Goal: Task Accomplishment & Management: Complete application form

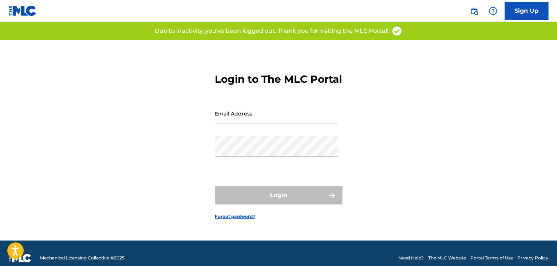
click at [281, 119] on input "Email Address" at bounding box center [276, 113] width 123 height 21
type input "[EMAIL_ADDRESS][DOMAIN_NAME]"
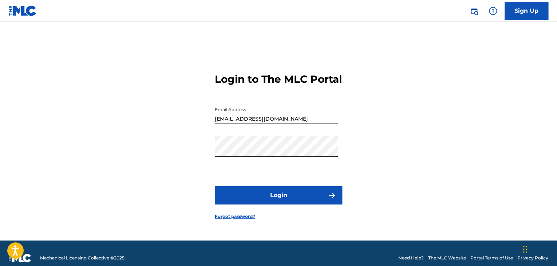
click at [237, 198] on button "Login" at bounding box center [278, 195] width 127 height 18
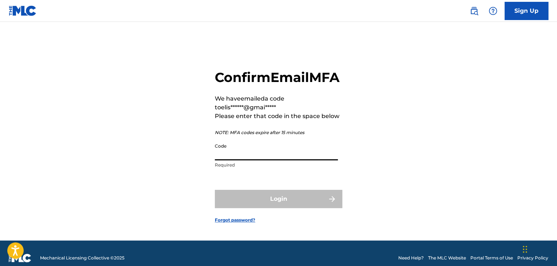
paste input "559151"
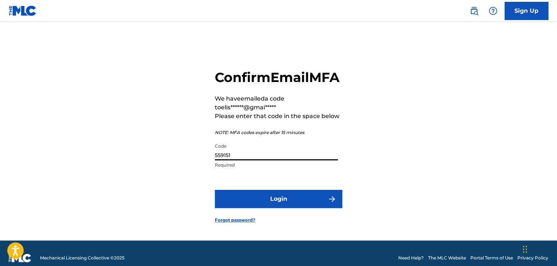
type input "559151"
click at [286, 208] on button "Login" at bounding box center [278, 199] width 127 height 18
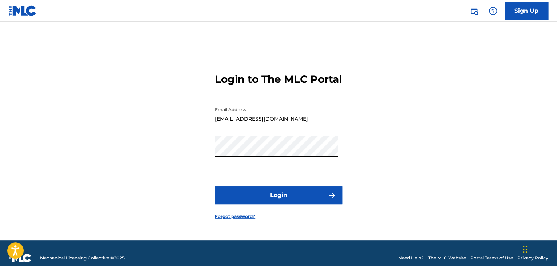
click at [176, 154] on div "Login to The MLC Portal Email Address [EMAIL_ADDRESS][DOMAIN_NAME] Password Log…" at bounding box center [279, 140] width 510 height 200
click at [237, 202] on button "Login" at bounding box center [278, 195] width 127 height 18
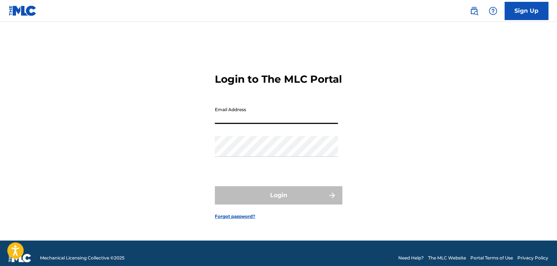
click at [251, 119] on input "Email Address" at bounding box center [276, 113] width 123 height 21
type input "[EMAIL_ADDRESS][DOMAIN_NAME]"
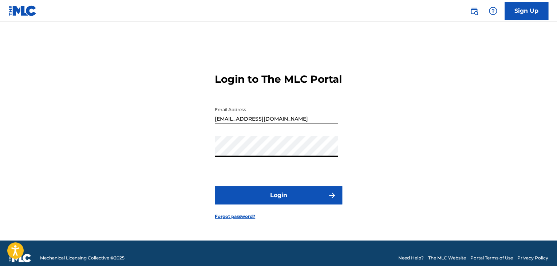
click at [272, 202] on button "Login" at bounding box center [278, 195] width 127 height 18
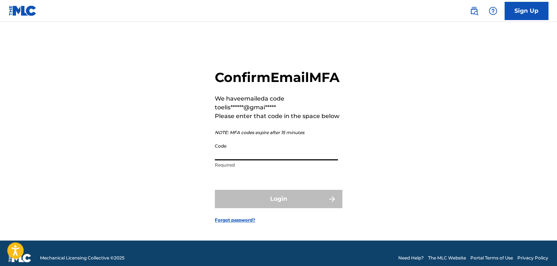
paste input "559151"
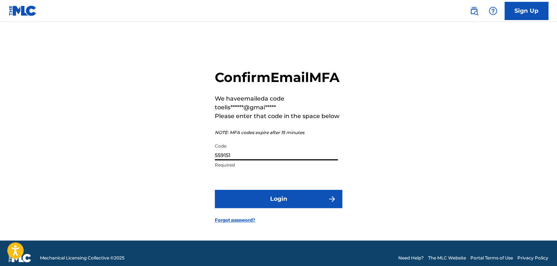
type input "559151"
click at [271, 208] on button "Login" at bounding box center [278, 199] width 127 height 18
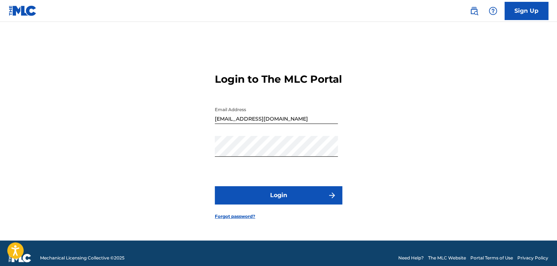
click at [396, 187] on div "Login to The MLC Portal Email Address [EMAIL_ADDRESS][DOMAIN_NAME] Password Log…" at bounding box center [279, 140] width 510 height 200
click at [274, 201] on button "Login" at bounding box center [278, 195] width 127 height 18
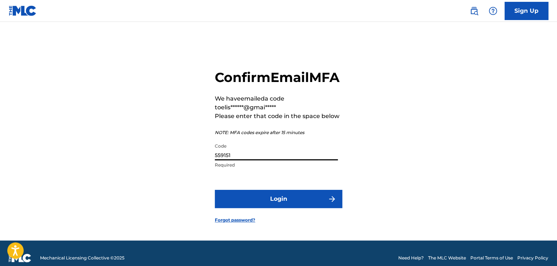
drag, startPoint x: 253, startPoint y: 163, endPoint x: 149, endPoint y: 156, distance: 104.4
click at [157, 160] on div "Confirm Email MFA We have emailed a code to elis******@gmai***** Please enter t…" at bounding box center [279, 140] width 510 height 200
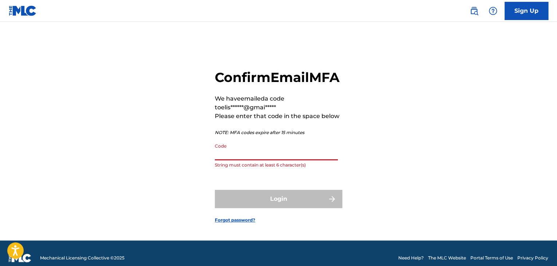
paste input "389123"
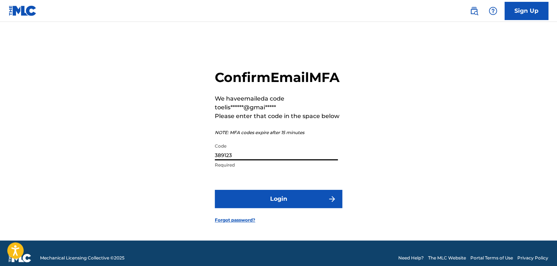
type input "389123"
click at [277, 208] on button "Login" at bounding box center [278, 199] width 127 height 18
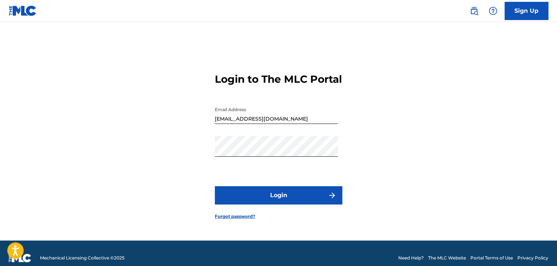
drag, startPoint x: 260, startPoint y: 163, endPoint x: 94, endPoint y: 135, distance: 168.4
click at [112, 142] on div "Login to The MLC Portal Email Address [EMAIL_ADDRESS][DOMAIN_NAME] Password Log…" at bounding box center [279, 140] width 510 height 200
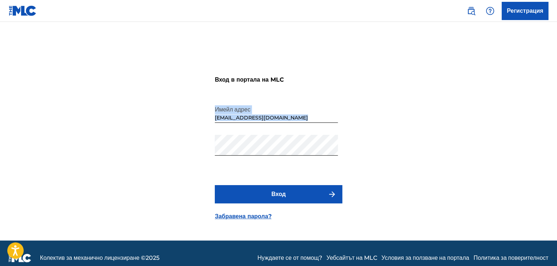
click at [231, 156] on div "Парола" at bounding box center [276, 151] width 123 height 33
click at [205, 149] on div "Вход в портала на MLC Имейл адрес [EMAIL_ADDRESS][DOMAIN_NAME] [PERSON_NAME] Вх…" at bounding box center [279, 140] width 510 height 200
click at [227, 196] on button "Вход" at bounding box center [278, 194] width 127 height 18
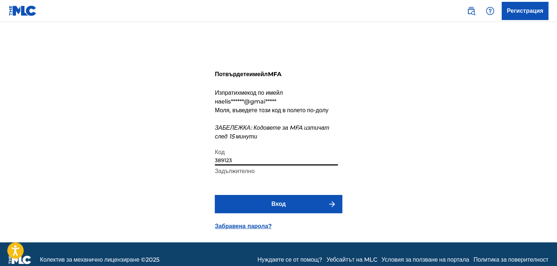
drag, startPoint x: 235, startPoint y: 169, endPoint x: 227, endPoint y: 171, distance: 7.5
click at [227, 165] on input "389123" at bounding box center [276, 155] width 123 height 21
click at [243, 165] on input "389123" at bounding box center [276, 155] width 123 height 21
click at [118, 160] on div "Потвърдете имейл MFA Изпратихме код по имейл на elis ******@gmai***** Моля, във…" at bounding box center [279, 141] width 510 height 202
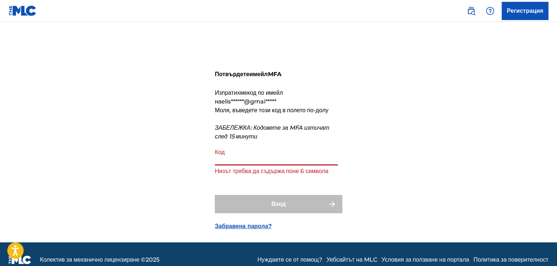
paste input "954500"
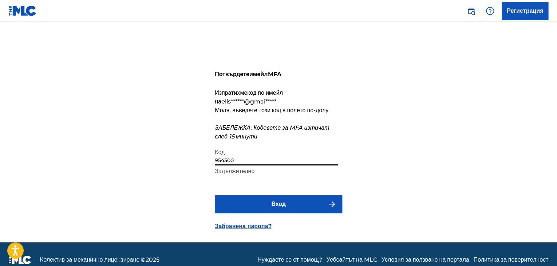
type input "954500"
click at [262, 209] on button "Вход" at bounding box center [278, 204] width 127 height 18
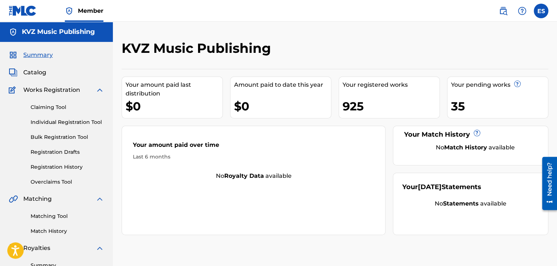
click at [54, 125] on link "Individual Registration Tool" at bounding box center [68, 122] width 74 height 8
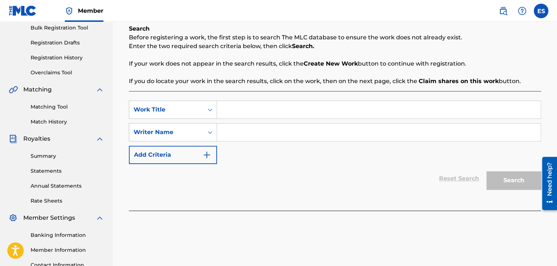
scroll to position [73, 0]
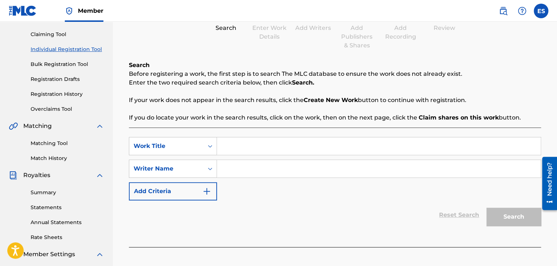
click at [68, 94] on link "Registration History" at bounding box center [68, 94] width 74 height 8
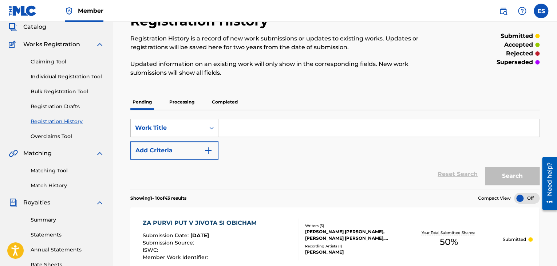
scroll to position [73, 0]
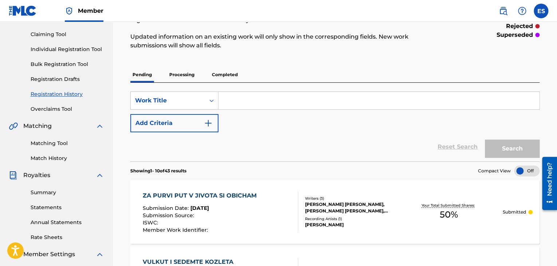
click at [46, 48] on link "Individual Registration Tool" at bounding box center [68, 50] width 74 height 8
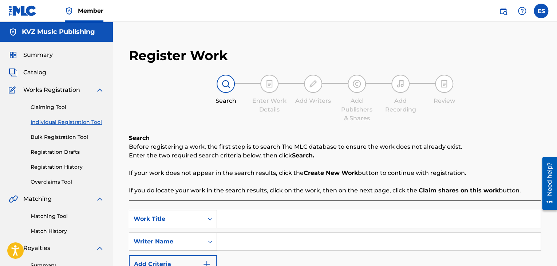
click at [226, 220] on input "Search Form" at bounding box center [379, 218] width 324 height 17
paste input "ZAEKUT I KOSTENURKATA"
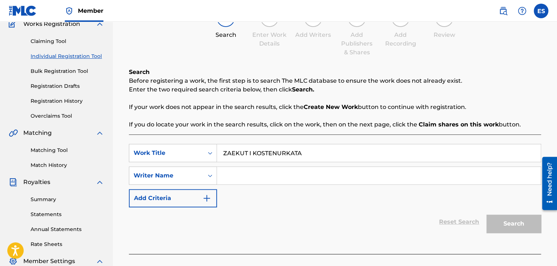
scroll to position [109, 0]
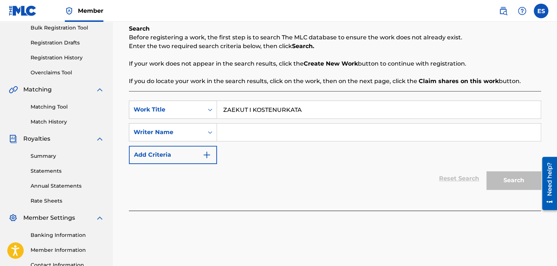
type input "ZAEKUT I KOSTENURKATA"
click at [251, 137] on input "Search Form" at bounding box center [379, 131] width 324 height 17
type input "[PERSON_NAME]"
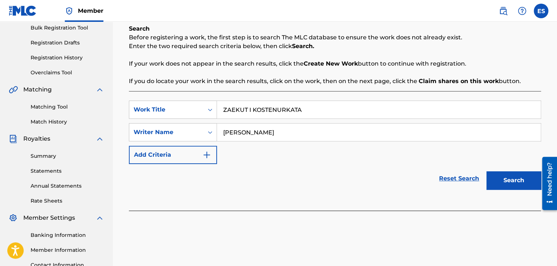
click at [516, 182] on button "Search" at bounding box center [514, 180] width 55 height 18
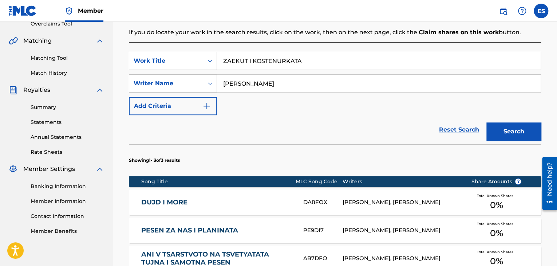
scroll to position [219, 0]
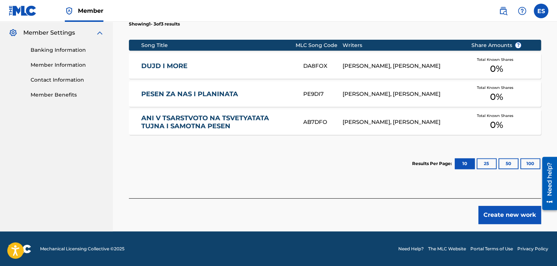
click at [495, 218] on button "Create new work" at bounding box center [510, 215] width 63 height 18
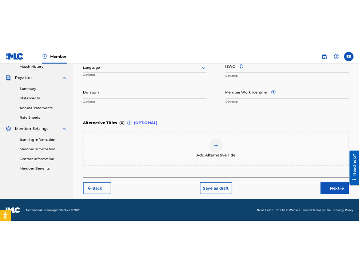
scroll to position [198, 0]
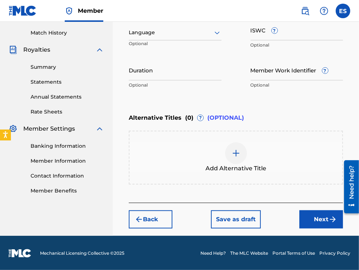
click at [176, 79] on input "Duration" at bounding box center [175, 70] width 93 height 21
type input "06:04"
click at [239, 152] on img at bounding box center [236, 153] width 9 height 9
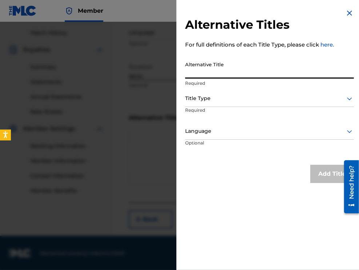
paste input "ЗАЕКЪТ И КОСТЕНУРКАТА"
type input "ЗАЕКЪТ И КОСТЕНУРКАТА"
click at [241, 101] on div at bounding box center [269, 98] width 169 height 9
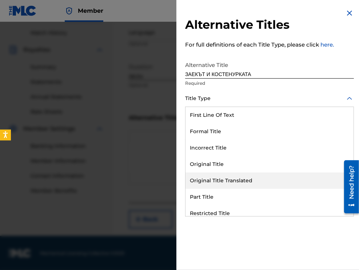
click at [246, 180] on div "Original Title Translated" at bounding box center [270, 181] width 168 height 16
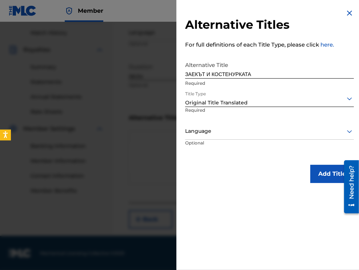
click at [246, 127] on div at bounding box center [269, 131] width 169 height 9
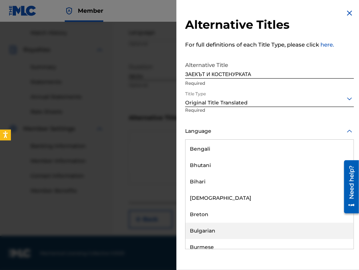
scroll to position [255, 0]
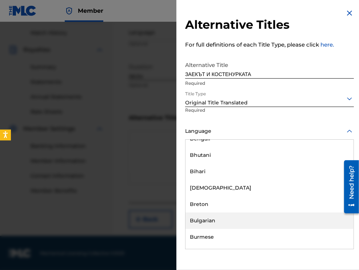
click at [231, 221] on div "Bulgarian" at bounding box center [270, 221] width 168 height 16
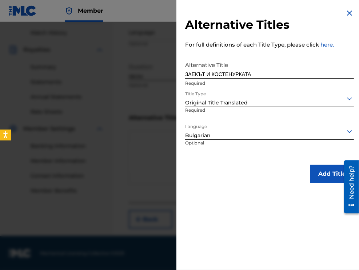
click at [320, 178] on button "Add Title" at bounding box center [333, 174] width 44 height 18
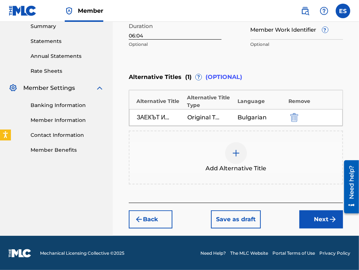
drag, startPoint x: 320, startPoint y: 224, endPoint x: 315, endPoint y: 218, distance: 7.7
click at [318, 222] on button "Next" at bounding box center [322, 220] width 44 height 18
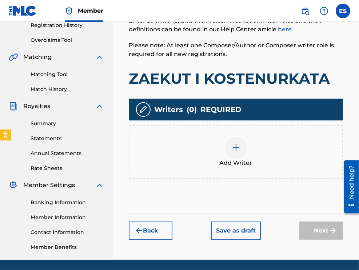
scroll to position [147, 0]
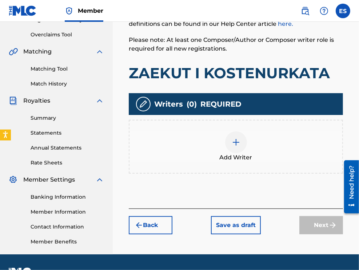
click at [238, 147] on div at bounding box center [236, 142] width 22 height 22
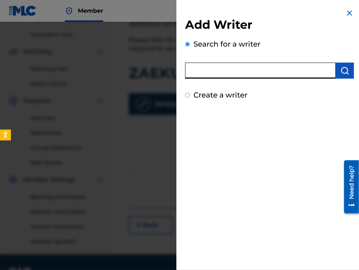
paste input "00280155678"
type input "00280155678"
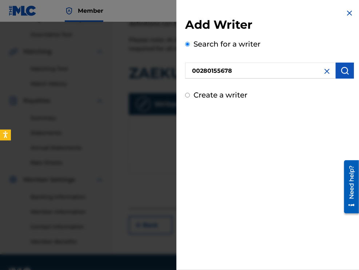
drag, startPoint x: 346, startPoint y: 78, endPoint x: 346, endPoint y: 74, distance: 3.7
click at [346, 77] on button "submit" at bounding box center [345, 71] width 18 height 16
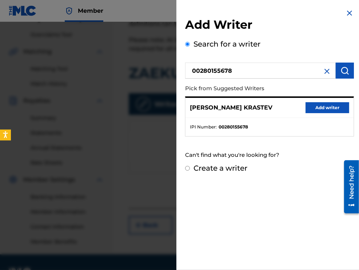
click at [335, 105] on button "Add writer" at bounding box center [328, 107] width 44 height 11
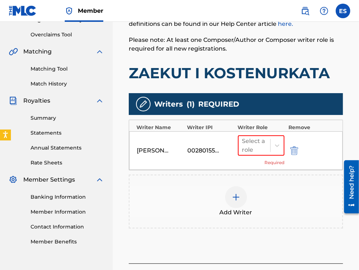
drag, startPoint x: 255, startPoint y: 151, endPoint x: 255, endPoint y: 156, distance: 5.1
click at [255, 151] on div "Select a role" at bounding box center [255, 145] width 25 height 17
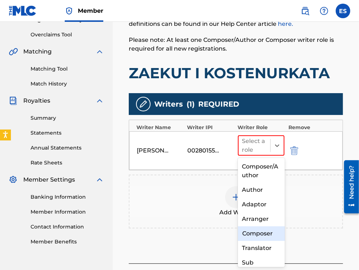
drag, startPoint x: 261, startPoint y: 235, endPoint x: 263, endPoint y: 226, distance: 9.2
click at [261, 233] on div "Composer" at bounding box center [261, 234] width 47 height 15
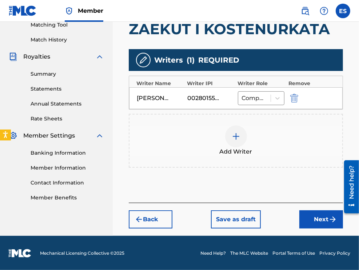
click at [303, 220] on button "Next" at bounding box center [322, 220] width 44 height 18
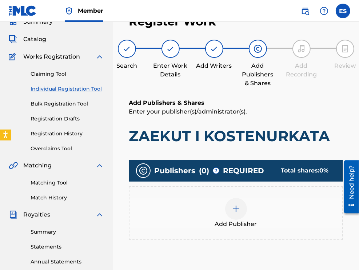
scroll to position [166, 0]
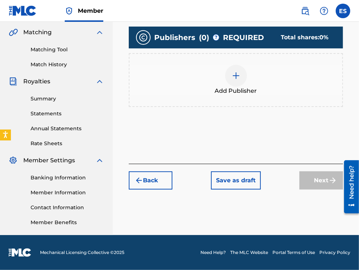
click at [246, 101] on div "Add Publisher" at bounding box center [236, 80] width 215 height 54
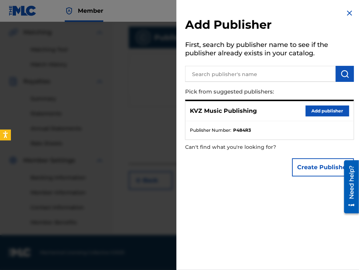
click at [332, 111] on button "Add publisher" at bounding box center [328, 111] width 44 height 11
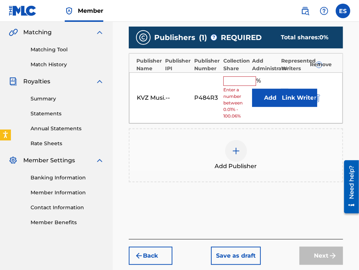
click at [241, 84] on input "text" at bounding box center [240, 80] width 33 height 9
type input "100"
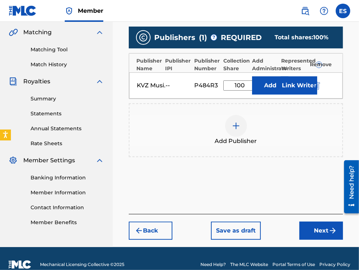
click at [303, 231] on button "Next" at bounding box center [322, 231] width 44 height 18
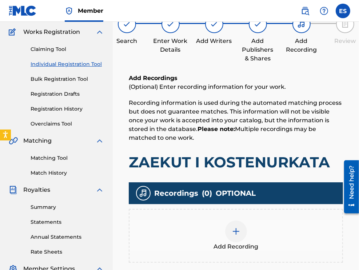
scroll to position [106, 0]
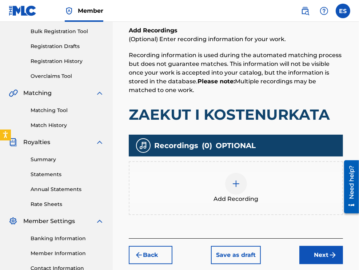
click at [240, 182] on div at bounding box center [236, 184] width 22 height 22
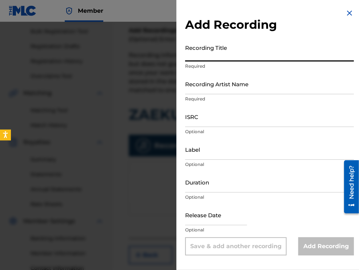
paste input "ZAEKUT I KOSTENURKATA"
type input "ZAEKUT I KOSTENURKATA"
click at [237, 80] on input "Recording Artist Name" at bounding box center [269, 84] width 169 height 21
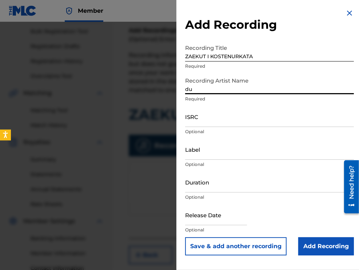
type input "DURZHAVEN KUKLEN TEATUR - VARNA"
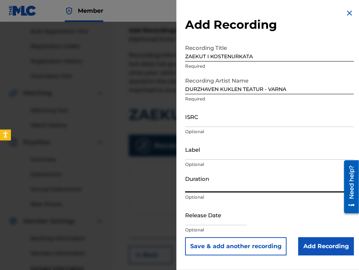
click at [252, 182] on input "Duration" at bounding box center [269, 182] width 169 height 21
type input "06:04"
click at [310, 249] on input "Add Recording" at bounding box center [327, 246] width 56 height 18
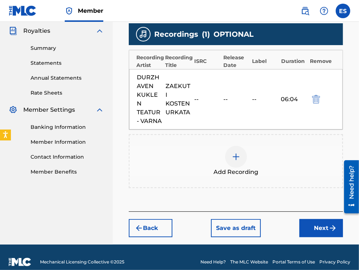
click at [310, 219] on button "Next" at bounding box center [322, 228] width 44 height 18
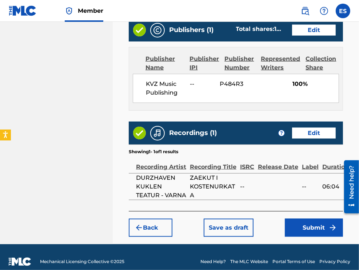
scroll to position [457, 0]
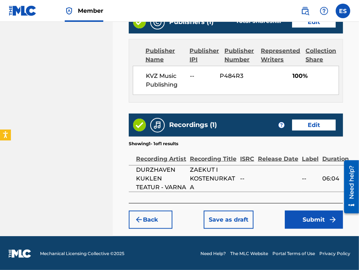
click at [309, 217] on button "Submit" at bounding box center [314, 220] width 58 height 18
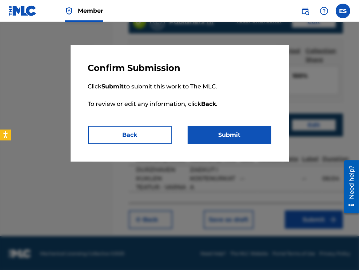
click at [133, 138] on button "Back" at bounding box center [130, 135] width 84 height 18
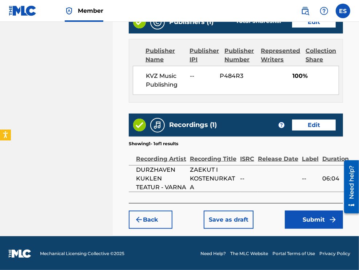
click at [309, 217] on button "Submit" at bounding box center [314, 220] width 58 height 18
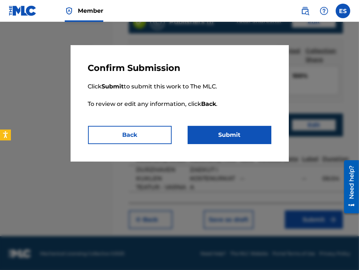
click at [265, 138] on button "Submit" at bounding box center [230, 135] width 84 height 18
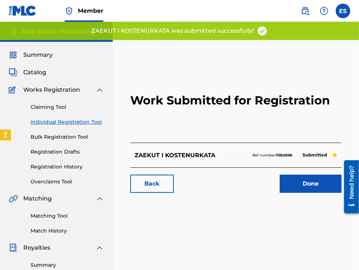
click at [50, 123] on link "Individual Registration Tool" at bounding box center [68, 122] width 74 height 8
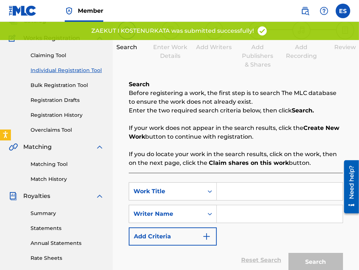
scroll to position [109, 0]
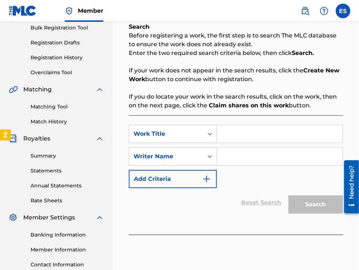
click at [286, 137] on input "Search Form" at bounding box center [280, 133] width 126 height 17
paste input "ZAKUSNENIE"
type input "ZAKUSNENIE"
drag, startPoint x: 296, startPoint y: 158, endPoint x: 296, endPoint y: 162, distance: 4.4
click at [296, 158] on input "Search Form" at bounding box center [280, 156] width 126 height 17
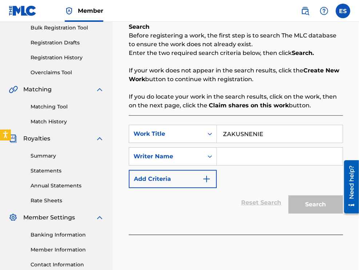
type input "[PERSON_NAME]"
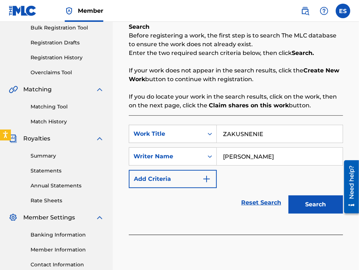
click at [316, 205] on button "Search" at bounding box center [316, 205] width 55 height 18
click at [316, 205] on div "Search" at bounding box center [314, 202] width 58 height 29
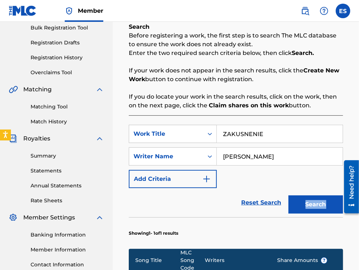
scroll to position [255, 0]
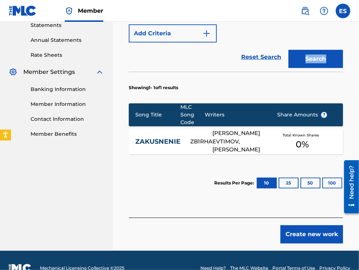
click at [308, 228] on button "Create new work" at bounding box center [312, 234] width 63 height 18
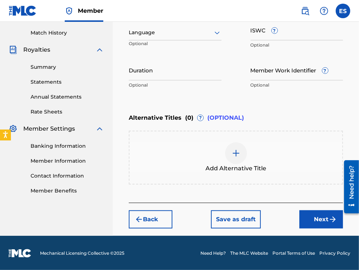
click at [166, 40] on div "Language Optional" at bounding box center [175, 36] width 93 height 33
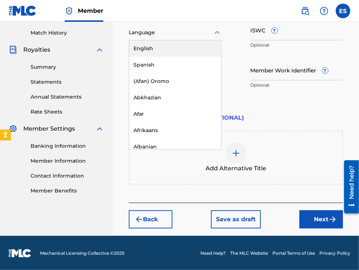
click at [165, 36] on div at bounding box center [175, 32] width 93 height 9
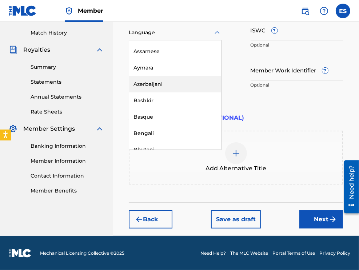
scroll to position [255, 0]
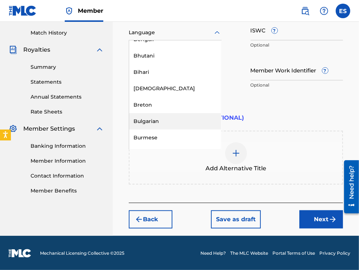
click at [157, 121] on div "Bulgarian" at bounding box center [175, 121] width 92 height 16
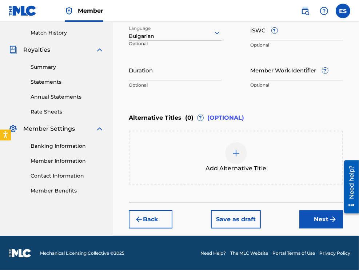
click at [175, 76] on input "Duration" at bounding box center [175, 70] width 93 height 21
type input "03:00"
click at [231, 153] on div at bounding box center [236, 153] width 22 height 22
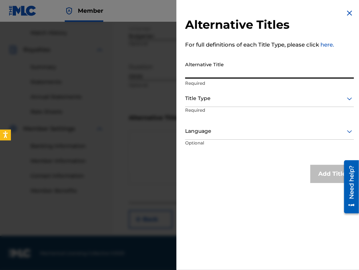
paste input "ЗАКЪСНЕНИЕ"
type input "ЗАКЪСНЕНИЕ"
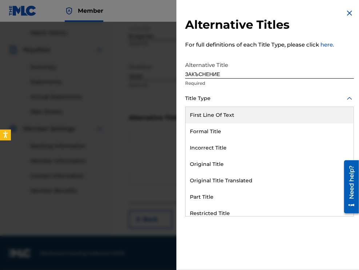
click at [235, 94] on div at bounding box center [269, 98] width 169 height 9
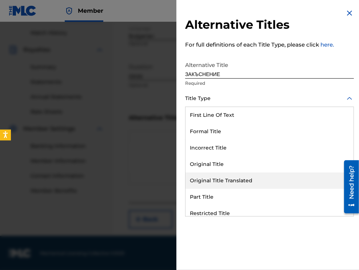
click at [237, 176] on div "Original Title Translated" at bounding box center [270, 181] width 168 height 16
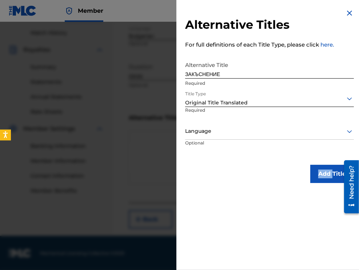
drag, startPoint x: 237, startPoint y: 176, endPoint x: 236, endPoint y: 127, distance: 48.8
click at [237, 175] on div "Add Title" at bounding box center [269, 174] width 169 height 18
click at [236, 127] on div at bounding box center [269, 131] width 169 height 9
drag, startPoint x: 236, startPoint y: 127, endPoint x: 236, endPoint y: 135, distance: 7.3
click at [236, 127] on div at bounding box center [269, 131] width 169 height 9
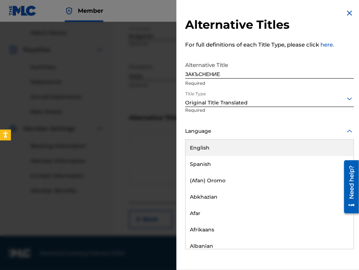
click at [221, 131] on div at bounding box center [269, 131] width 169 height 9
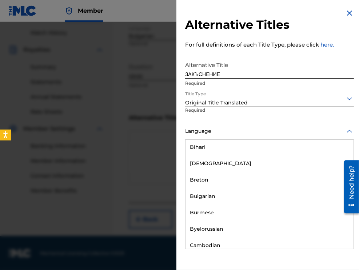
scroll to position [328, 0]
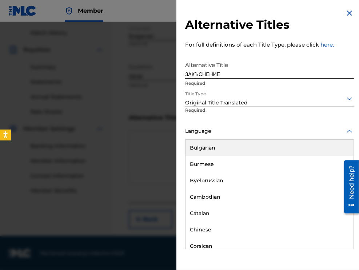
click at [220, 149] on div "Bulgarian" at bounding box center [270, 148] width 168 height 16
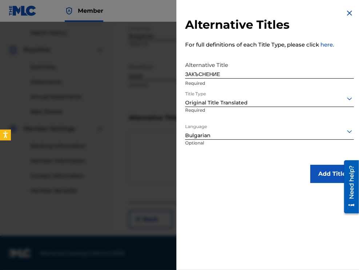
click at [316, 173] on button "Add Title" at bounding box center [333, 174] width 44 height 18
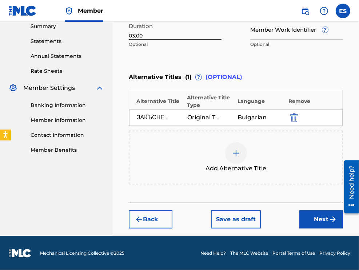
click at [309, 221] on button "Next" at bounding box center [322, 220] width 44 height 18
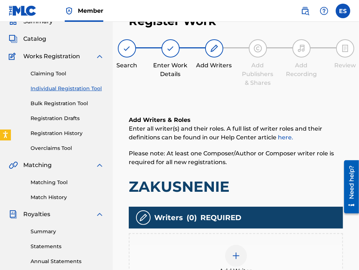
scroll to position [166, 0]
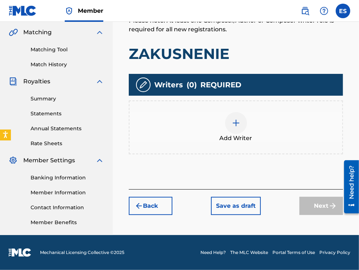
click at [232, 137] on span "Add Writer" at bounding box center [236, 138] width 33 height 9
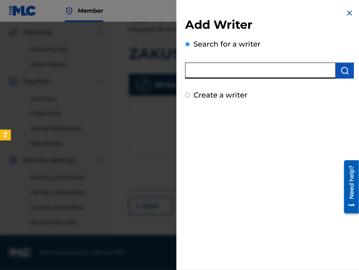
paste input "00280155678"
type input "00280155678"
click at [341, 70] on img "submit" at bounding box center [345, 70] width 9 height 9
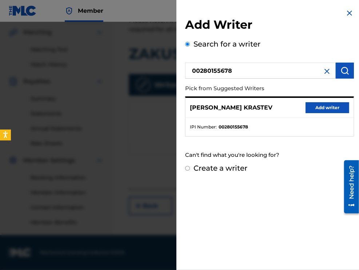
click at [325, 108] on button "Add writer" at bounding box center [328, 107] width 44 height 11
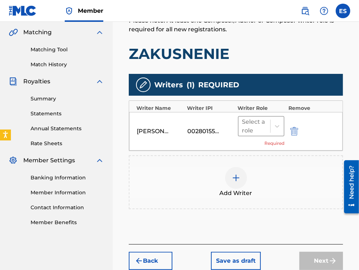
click at [257, 126] on div at bounding box center [255, 126] width 25 height 10
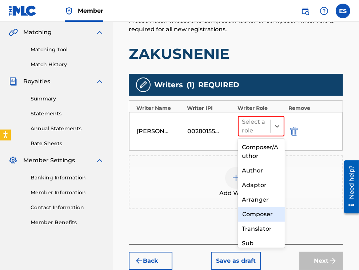
drag, startPoint x: 246, startPoint y: 215, endPoint x: 246, endPoint y: 211, distance: 4.0
click at [246, 214] on div "Composer" at bounding box center [261, 214] width 47 height 15
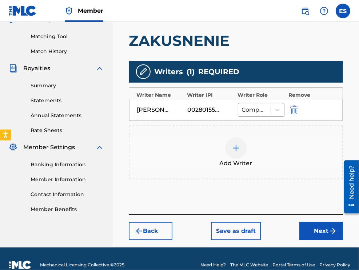
scroll to position [191, 0]
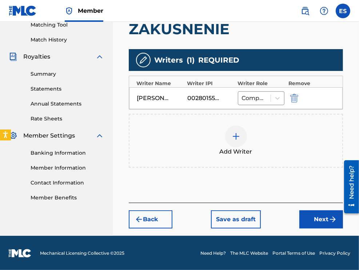
click at [237, 137] on img at bounding box center [236, 136] width 9 height 9
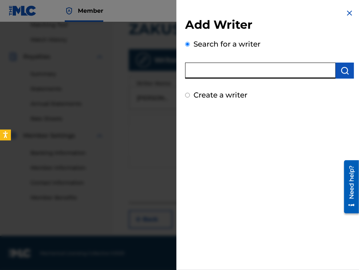
paste input "00088967302"
type input "00088967302"
click at [341, 72] on img "submit" at bounding box center [345, 70] width 9 height 9
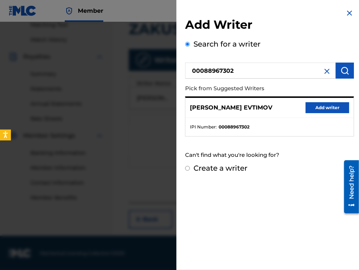
click at [315, 108] on button "Add writer" at bounding box center [328, 107] width 44 height 11
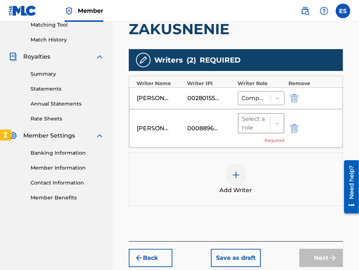
click at [260, 127] on div at bounding box center [255, 123] width 25 height 10
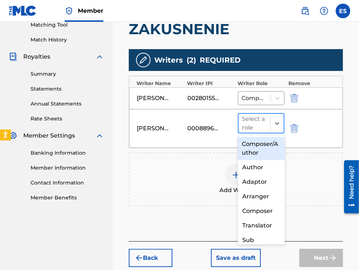
click at [267, 118] on div at bounding box center [255, 123] width 25 height 10
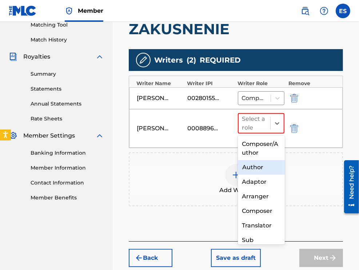
click at [254, 168] on div "Author" at bounding box center [261, 167] width 47 height 15
click at [254, 166] on div "Add Writer" at bounding box center [236, 179] width 213 height 31
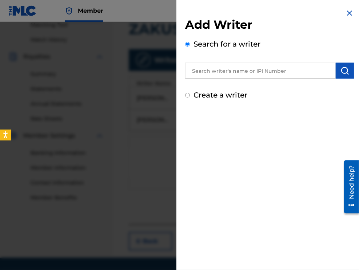
click at [350, 17] on img at bounding box center [350, 13] width 9 height 9
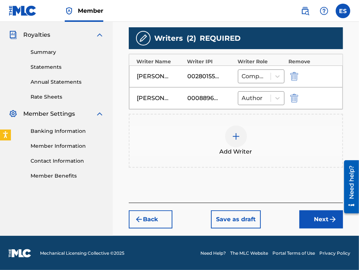
click at [304, 215] on button "Next" at bounding box center [322, 220] width 44 height 18
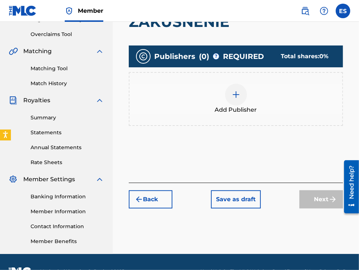
scroll to position [149, 0]
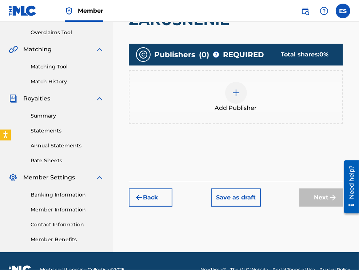
click at [232, 100] on div at bounding box center [236, 93] width 22 height 22
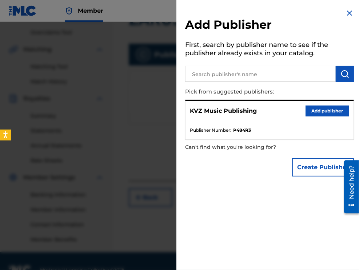
click at [328, 113] on button "Add publisher" at bounding box center [328, 111] width 44 height 11
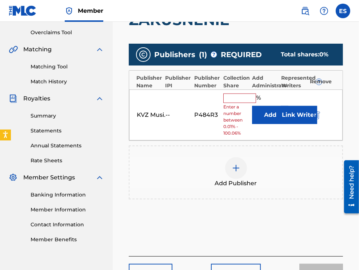
click at [248, 97] on input "text" at bounding box center [240, 98] width 33 height 9
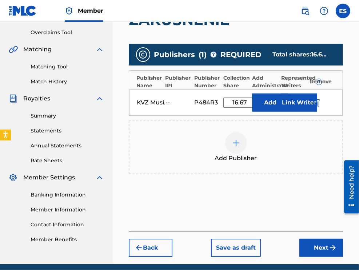
click at [235, 101] on input "16.67" at bounding box center [240, 103] width 33 height 10
type input "66.67"
click at [307, 249] on button "Next" at bounding box center [322, 248] width 44 height 18
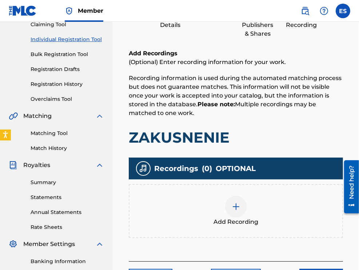
scroll to position [142, 0]
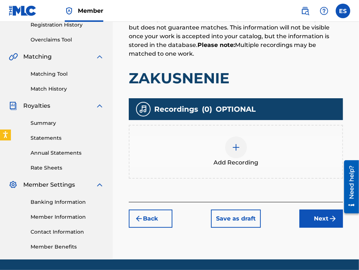
click at [236, 152] on div at bounding box center [236, 148] width 22 height 22
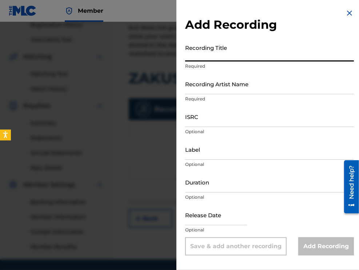
paste input "ZAKUSNENIE"
type input "ZAKUSNENIE"
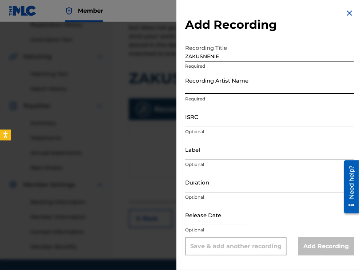
paste input "ROSITSA VULKANOVA"
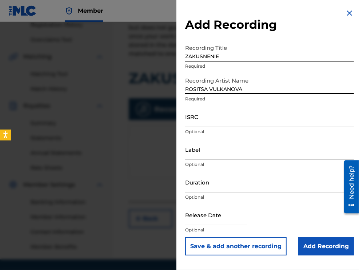
type input "ROSITSA VULKANOVA"
drag, startPoint x: 239, startPoint y: 185, endPoint x: 239, endPoint y: 177, distance: 7.6
click at [239, 185] on input "Duration" at bounding box center [269, 182] width 169 height 21
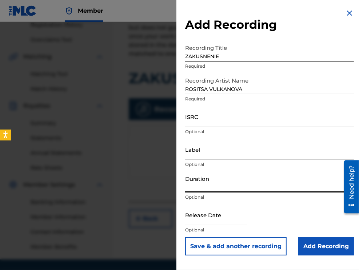
type input "03:00"
click at [308, 243] on input "Add Recording" at bounding box center [327, 246] width 56 height 18
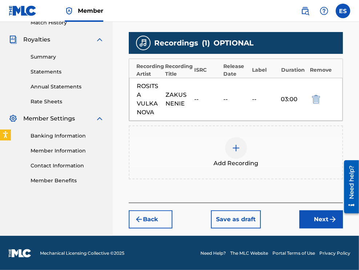
click at [312, 220] on button "Next" at bounding box center [322, 220] width 44 height 18
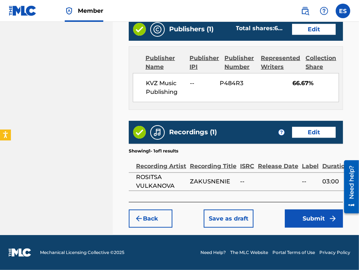
scroll to position [477, 0]
click at [292, 220] on button "Submit" at bounding box center [314, 219] width 58 height 18
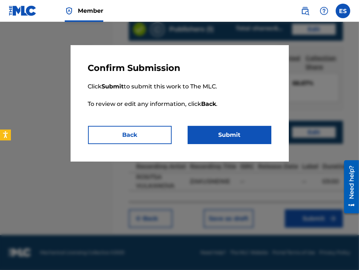
click at [220, 137] on button "Submit" at bounding box center [230, 135] width 84 height 18
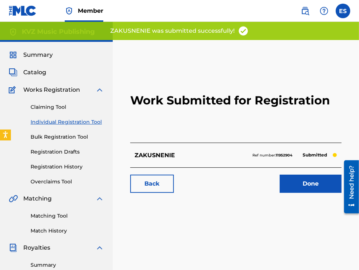
click at [72, 121] on link "Individual Registration Tool" at bounding box center [68, 122] width 74 height 8
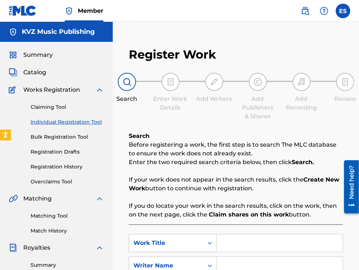
scroll to position [109, 0]
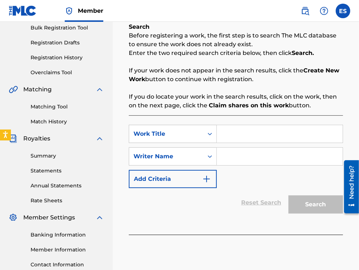
click at [268, 130] on input "Search Form" at bounding box center [280, 133] width 126 height 17
paste input "[PERSON_NAME]"
type input "[PERSON_NAME]"
drag, startPoint x: 255, startPoint y: 160, endPoint x: 256, endPoint y: 165, distance: 4.9
click at [255, 160] on input "Search Form" at bounding box center [280, 156] width 126 height 17
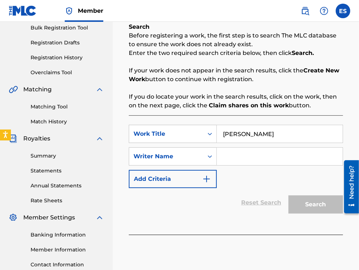
type input "[PERSON_NAME]"
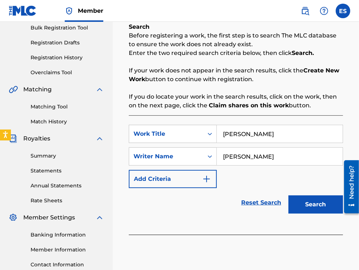
click at [301, 201] on button "Search" at bounding box center [316, 205] width 55 height 18
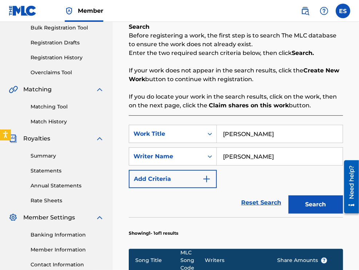
scroll to position [255, 0]
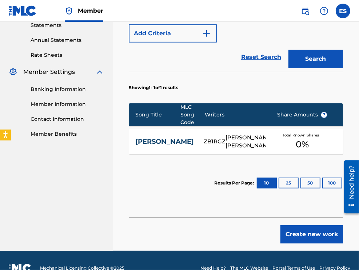
click at [290, 240] on button "Create new work" at bounding box center [312, 234] width 63 height 18
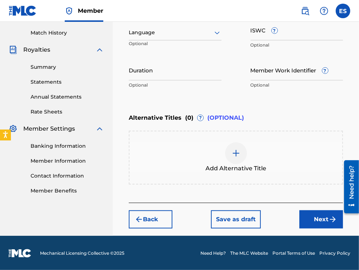
click at [181, 37] on div "Language" at bounding box center [175, 32] width 93 height 15
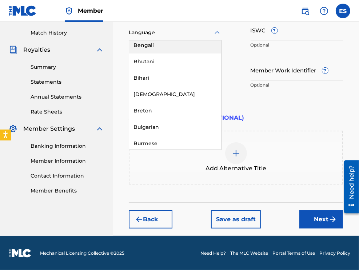
scroll to position [255, 0]
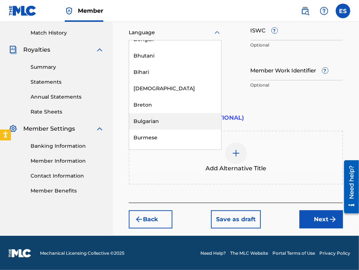
click at [171, 118] on div "Bulgarian" at bounding box center [175, 121] width 92 height 16
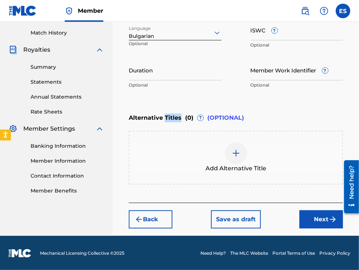
click at [171, 118] on span "Alternative Titles" at bounding box center [155, 118] width 53 height 9
drag, startPoint x: 163, startPoint y: 47, endPoint x: 163, endPoint y: 63, distance: 16.4
click at [163, 52] on div "Work Title ZASHTO MULCHISH Required Language Bulgarian Optional ISWC ? Optional…" at bounding box center [236, 36] width 215 height 113
click at [164, 71] on input "Duration" at bounding box center [175, 70] width 93 height 21
type input "03:19"
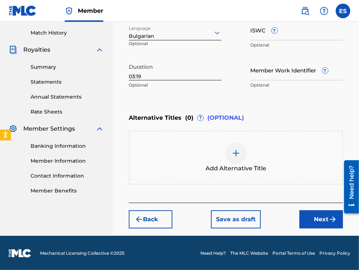
click at [241, 153] on div at bounding box center [236, 153] width 22 height 22
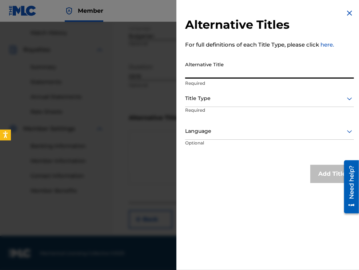
paste input "ЗАЩО МЪЛЧИШ"
type input "ЗАЩО МЪЛЧИШ"
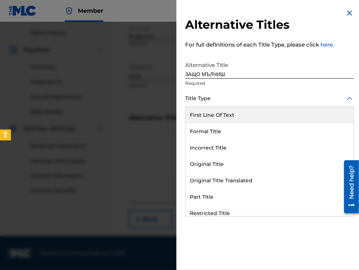
click at [233, 99] on div at bounding box center [269, 98] width 169 height 9
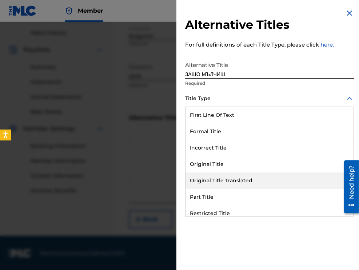
drag, startPoint x: 240, startPoint y: 179, endPoint x: 230, endPoint y: 120, distance: 59.5
click at [240, 177] on div "Original Title Translated" at bounding box center [270, 181] width 168 height 16
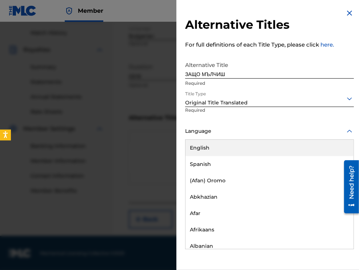
drag, startPoint x: 230, startPoint y: 137, endPoint x: 231, endPoint y: 130, distance: 7.7
click at [230, 135] on div "Language" at bounding box center [269, 131] width 169 height 16
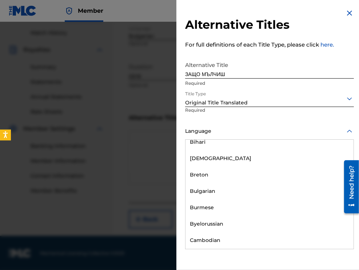
scroll to position [328, 0]
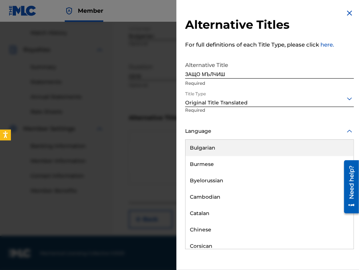
click at [224, 150] on div "Bulgarian" at bounding box center [270, 148] width 168 height 16
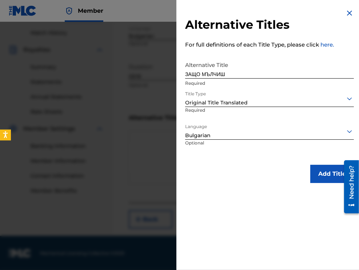
click at [320, 179] on button "Add Title" at bounding box center [333, 174] width 44 height 18
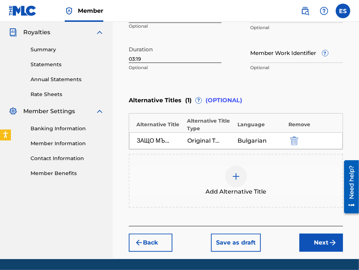
scroll to position [239, 0]
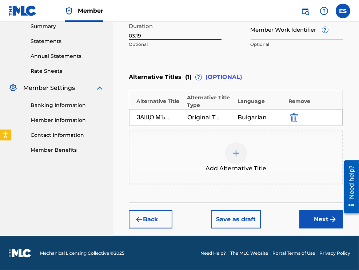
click at [306, 218] on button "Next" at bounding box center [322, 220] width 44 height 18
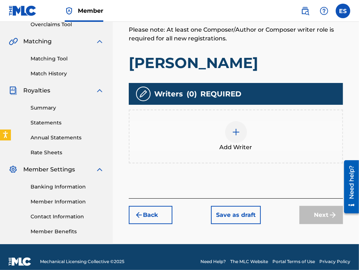
scroll to position [166, 0]
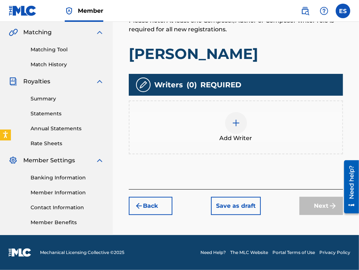
click at [240, 128] on div at bounding box center [236, 123] width 22 height 22
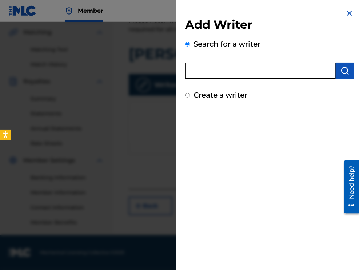
paste input "00280155678"
type input "00280155678"
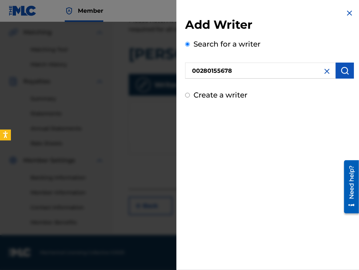
click at [341, 77] on button "submit" at bounding box center [345, 71] width 18 height 16
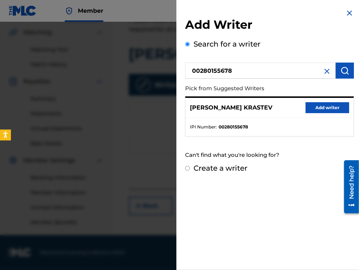
click at [329, 103] on button "Add writer" at bounding box center [328, 107] width 44 height 11
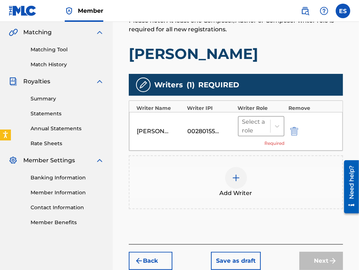
click at [249, 126] on div at bounding box center [255, 126] width 25 height 10
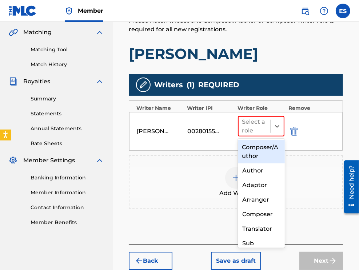
click at [254, 145] on div "Composer/Author" at bounding box center [261, 151] width 47 height 23
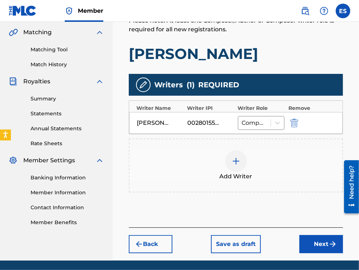
click at [246, 157] on div at bounding box center [236, 161] width 22 height 22
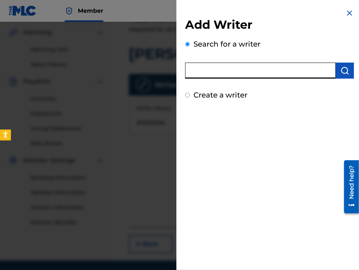
paste input "00734329345"
type input "00734329345"
click at [342, 71] on img "submit" at bounding box center [345, 70] width 9 height 9
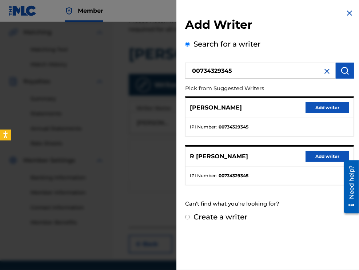
click at [333, 104] on button "Add writer" at bounding box center [328, 107] width 44 height 11
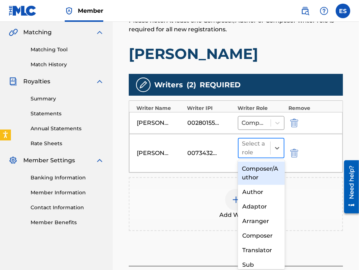
click at [253, 150] on div at bounding box center [255, 148] width 25 height 10
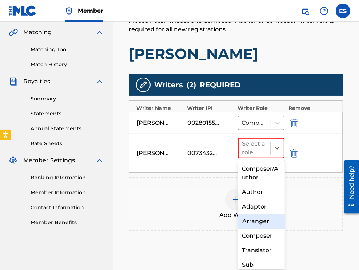
click at [249, 225] on div "Arranger" at bounding box center [261, 221] width 47 height 15
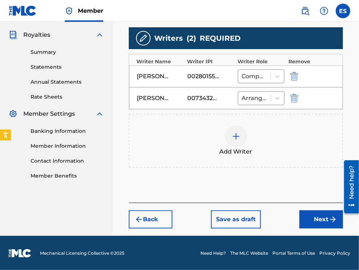
drag, startPoint x: 316, startPoint y: 219, endPoint x: 314, endPoint y: 216, distance: 3.9
click at [316, 219] on button "Next" at bounding box center [322, 220] width 44 height 18
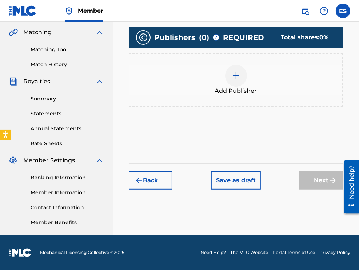
click at [239, 91] on span "Add Publisher" at bounding box center [236, 91] width 42 height 9
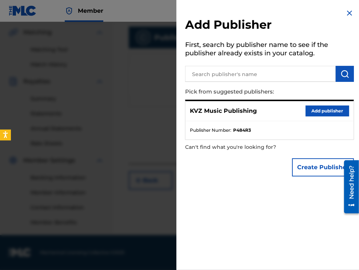
click at [307, 111] on button "Add publisher" at bounding box center [328, 111] width 44 height 11
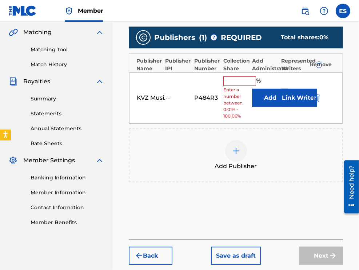
click at [237, 87] on span "Enter a number between 0.01% - 100.06%" at bounding box center [236, 103] width 25 height 33
click at [240, 83] on input "text" at bounding box center [240, 80] width 33 height 9
type input "83.33"
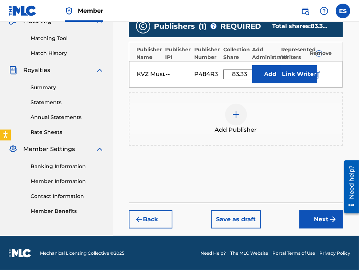
click at [306, 215] on button "Next" at bounding box center [322, 220] width 44 height 18
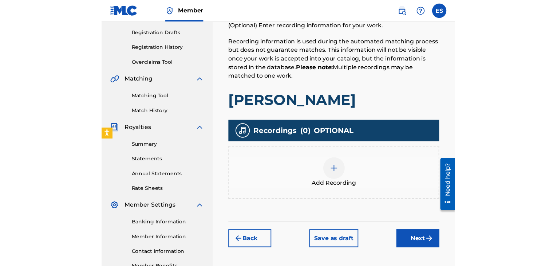
scroll to position [146, 0]
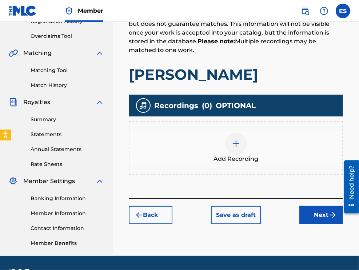
click at [239, 143] on img at bounding box center [236, 143] width 9 height 9
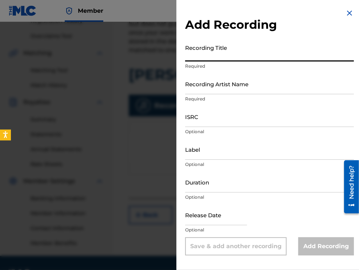
paste input "[PERSON_NAME]"
type input "[PERSON_NAME]"
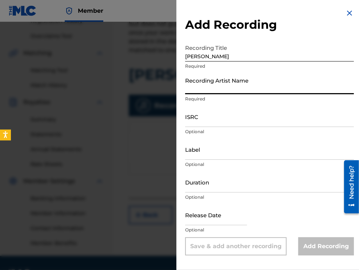
paste input "[PERSON_NAME]"
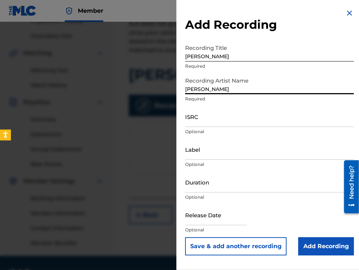
type input "[PERSON_NAME]"
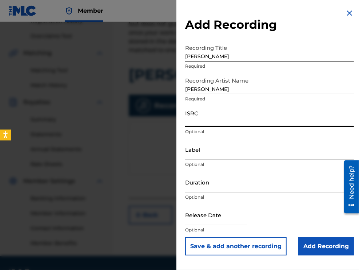
paste input "BGB012000365"
type input "BGB012000365"
click at [196, 149] on input "Label" at bounding box center [269, 149] width 169 height 21
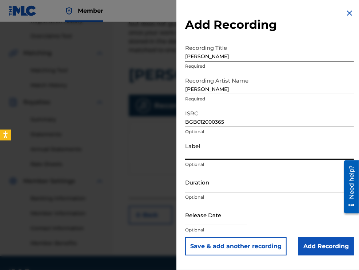
paste input "BG Music Company"
type input "BG Music Company"
click at [208, 181] on input "Duration" at bounding box center [269, 182] width 169 height 21
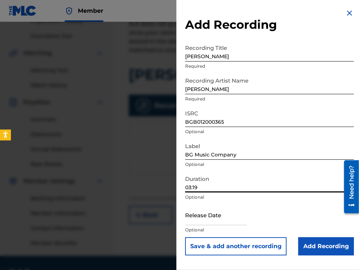
type input "03:19"
drag, startPoint x: 303, startPoint y: 248, endPoint x: 296, endPoint y: 241, distance: 10.6
click at [303, 248] on input "Add Recording" at bounding box center [327, 246] width 56 height 18
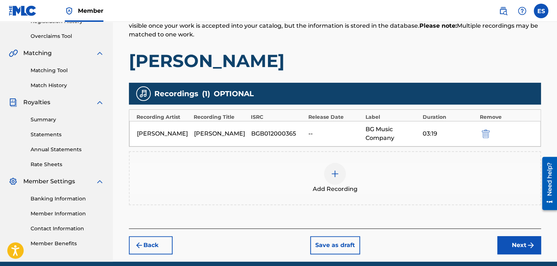
click at [326, 174] on div at bounding box center [335, 174] width 22 height 22
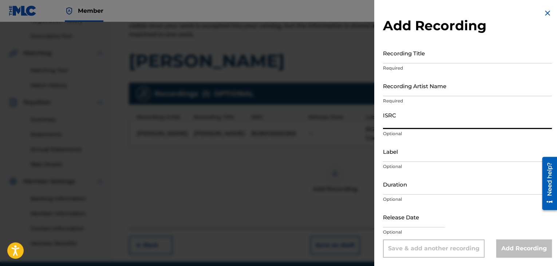
paste input "BGA9C2200003"
type input "BGA9C2200003"
click at [314, 190] on div at bounding box center [278, 155] width 557 height 266
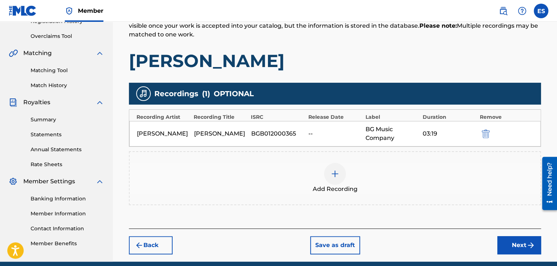
click at [486, 137] on img "submit" at bounding box center [486, 133] width 8 height 9
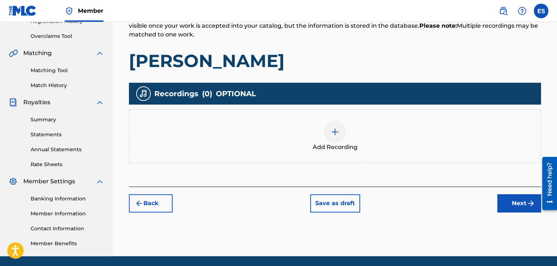
click at [338, 139] on div at bounding box center [335, 132] width 22 height 22
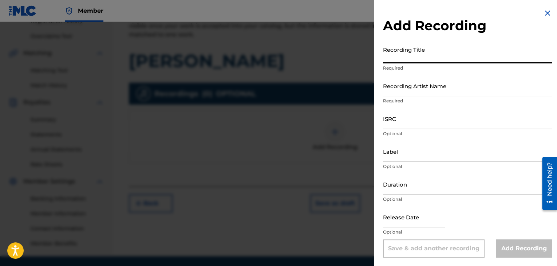
paste input "[PERSON_NAME]"
type input "[PERSON_NAME]"
click at [414, 87] on input "Recording Artist Name" at bounding box center [467, 85] width 169 height 21
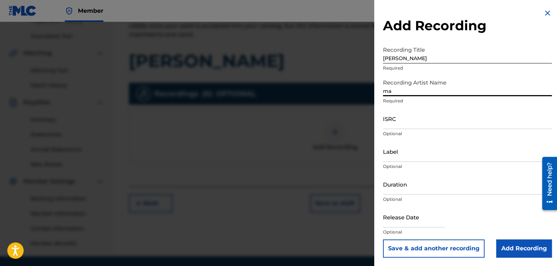
type input "[PERSON_NAME]"
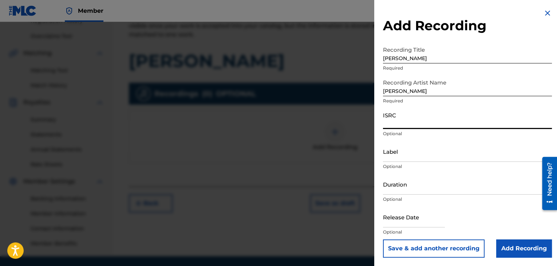
paste input "BGA9C2200003"
type input "BGA9C2200003"
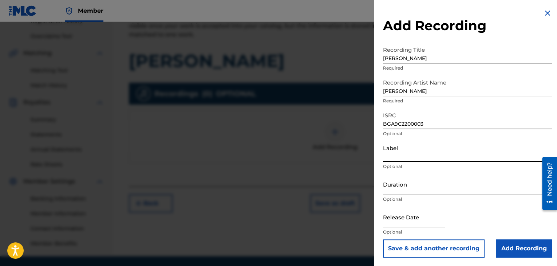
paste input "[PERSON_NAME]/[PERSON_NAME]"
type input "[PERSON_NAME]/[PERSON_NAME]"
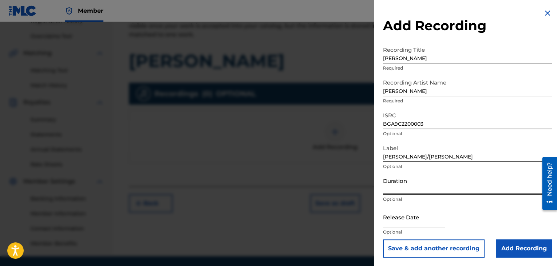
click at [420, 185] on input "Duration" at bounding box center [467, 184] width 169 height 21
type input "03:19"
click at [501, 248] on input "Add Recording" at bounding box center [524, 248] width 56 height 18
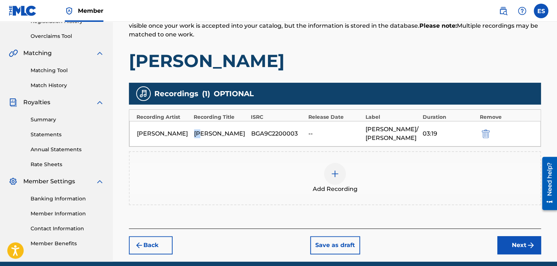
drag, startPoint x: 192, startPoint y: 133, endPoint x: 203, endPoint y: 136, distance: 11.4
click at [202, 136] on div "[PERSON_NAME] BGA9C2200003 -- [PERSON_NAME]/[PERSON_NAME] 03:19" at bounding box center [335, 133] width 412 height 25
click at [198, 131] on div "[PERSON_NAME]" at bounding box center [221, 133] width 54 height 9
drag, startPoint x: 195, startPoint y: 132, endPoint x: 224, endPoint y: 143, distance: 31.7
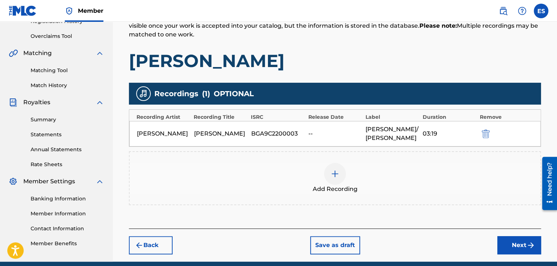
click at [224, 138] on div "[PERSON_NAME]" at bounding box center [221, 133] width 54 height 9
copy div "[PERSON_NAME]"
click at [337, 185] on div at bounding box center [335, 174] width 22 height 22
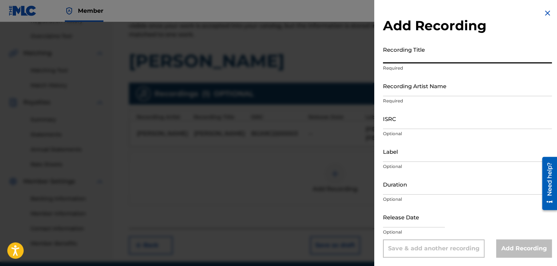
paste input "[PERSON_NAME]"
type input "[PERSON_NAME]"
click at [417, 87] on input "Recording Artist Name" at bounding box center [467, 85] width 169 height 21
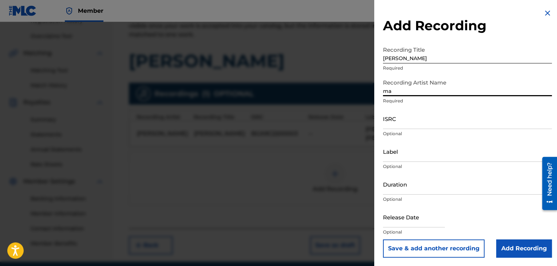
type input "[PERSON_NAME]"
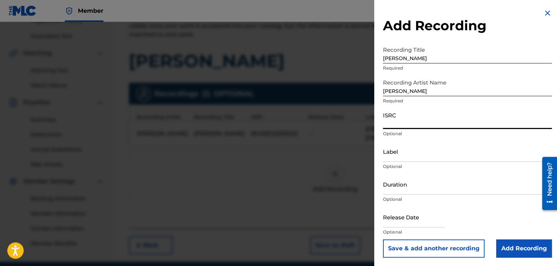
paste input "BGB012000365"
type input "BGB012000365"
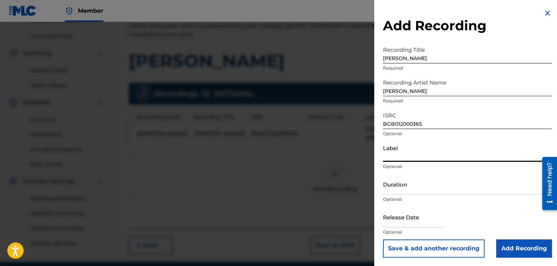
paste input "BG Music Company"
type input "BG Music Company"
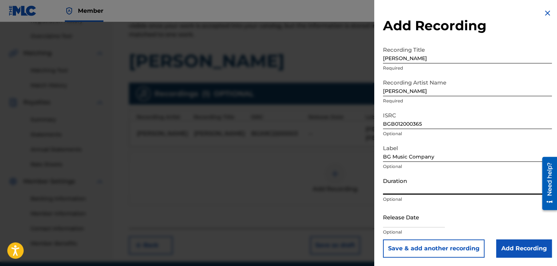
click at [429, 188] on input "Duration" at bounding box center [467, 184] width 169 height 21
type input "03:19"
click at [502, 253] on input "Add Recording" at bounding box center [524, 248] width 56 height 18
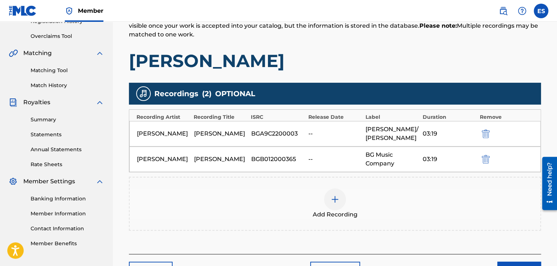
click at [489, 214] on div "Add Recording" at bounding box center [335, 203] width 411 height 31
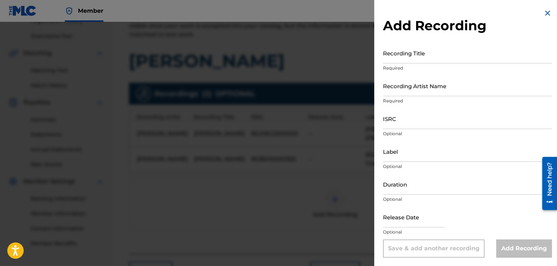
click at [546, 13] on img at bounding box center [547, 13] width 9 height 9
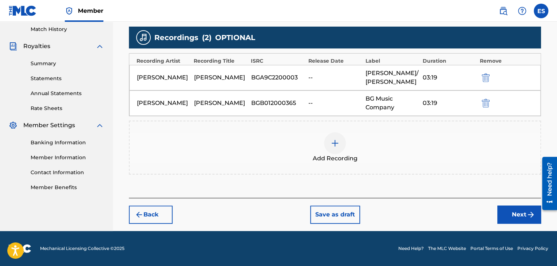
click at [505, 217] on button "Next" at bounding box center [519, 214] width 44 height 18
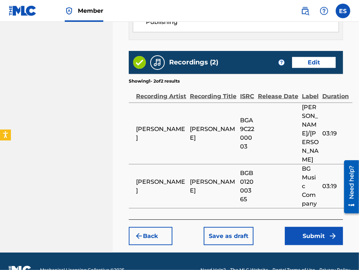
scroll to position [543, 0]
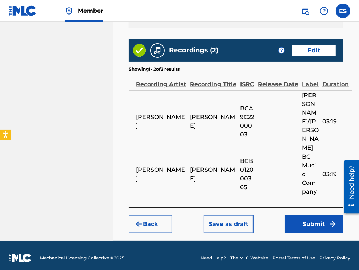
click at [303, 233] on button "Submit" at bounding box center [314, 224] width 58 height 18
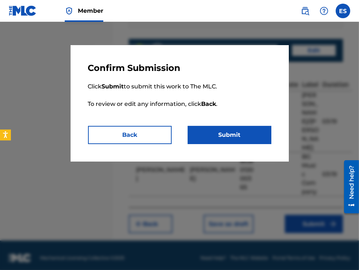
click at [250, 140] on button "Submit" at bounding box center [230, 135] width 84 height 18
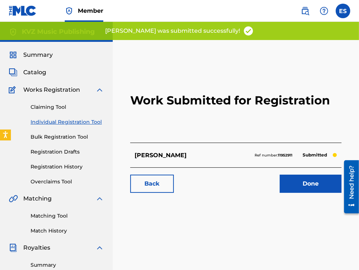
click at [67, 121] on link "Individual Registration Tool" at bounding box center [68, 122] width 74 height 8
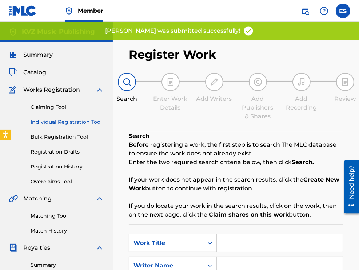
scroll to position [109, 0]
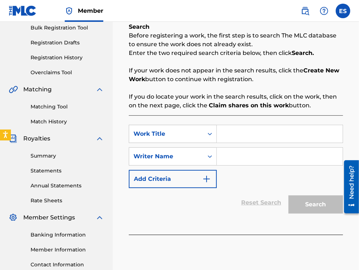
paste input "ZASPALA MI E DEVOYKA"
type input "ZASPALA MI E DEVOYKA"
click at [248, 148] on input "Search Form" at bounding box center [280, 156] width 126 height 17
type input "[PERSON_NAME]"
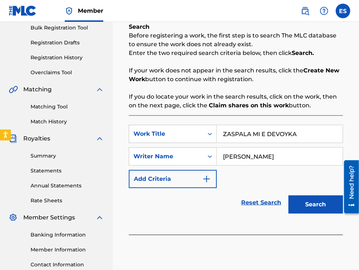
click at [304, 207] on button "Search" at bounding box center [316, 205] width 55 height 18
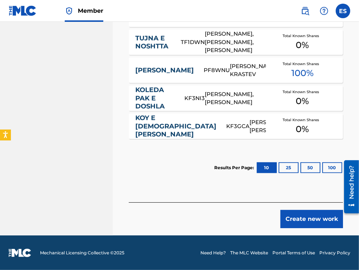
click at [301, 220] on button "Create new work" at bounding box center [312, 219] width 63 height 18
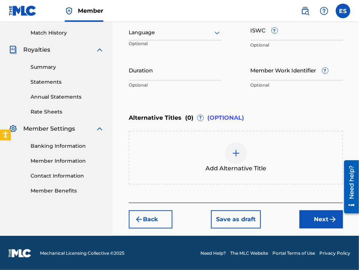
click at [189, 29] on div at bounding box center [175, 32] width 93 height 9
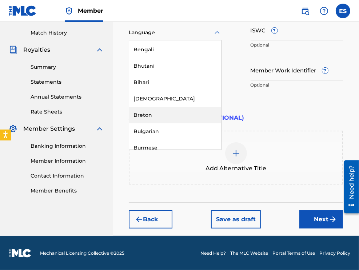
scroll to position [255, 0]
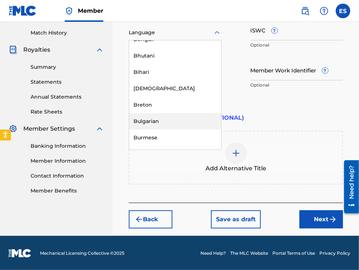
click at [172, 124] on div "Bulgarian" at bounding box center [175, 121] width 92 height 16
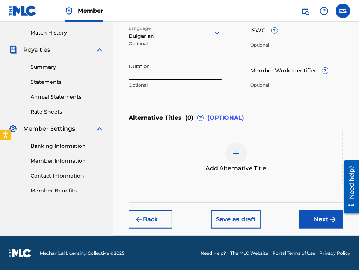
click at [173, 74] on input "Duration" at bounding box center [175, 70] width 93 height 21
type input "2"
type input "04:40"
click at [237, 158] on div at bounding box center [236, 153] width 22 height 22
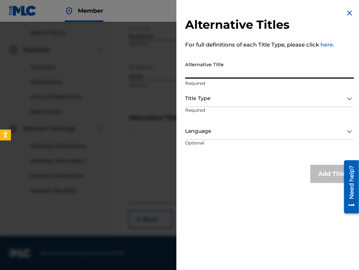
paste input "ЗАСПАЛА МИ Е ДЕВОЙКА"
type input "ЗАСПАЛА МИ Е ДЕВОЙКА"
click at [248, 102] on div at bounding box center [269, 98] width 169 height 9
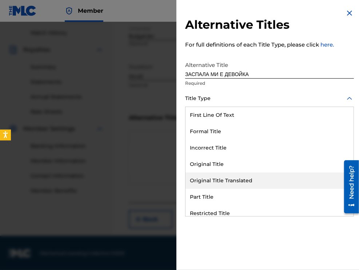
click at [253, 177] on div "Original Title Translated" at bounding box center [270, 181] width 168 height 16
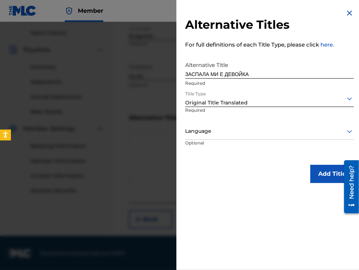
click at [254, 126] on div "Language" at bounding box center [269, 131] width 169 height 16
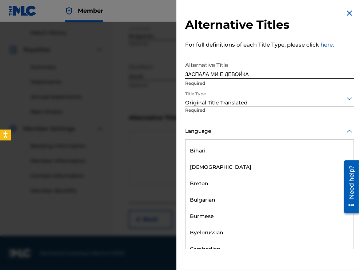
scroll to position [291, 0]
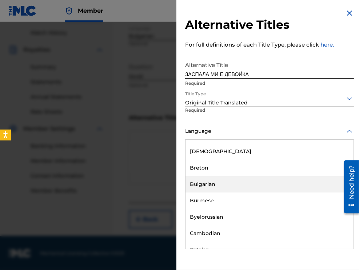
click at [250, 188] on div "Bulgarian" at bounding box center [270, 184] width 168 height 16
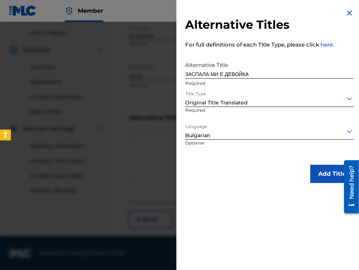
click at [320, 184] on div "Alternative Titles For full definitions of each Title Type, please click here. …" at bounding box center [270, 96] width 186 height 192
click at [319, 178] on button "Add Title" at bounding box center [333, 174] width 44 height 18
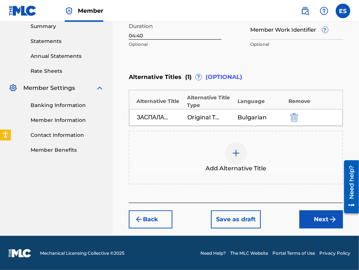
drag, startPoint x: 311, startPoint y: 223, endPoint x: 310, endPoint y: 219, distance: 3.8
click at [310, 219] on button "Next" at bounding box center [322, 220] width 44 height 18
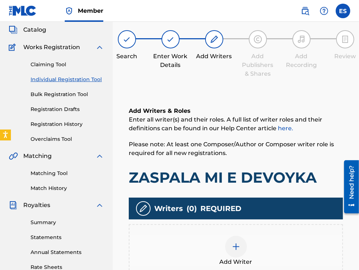
scroll to position [166, 0]
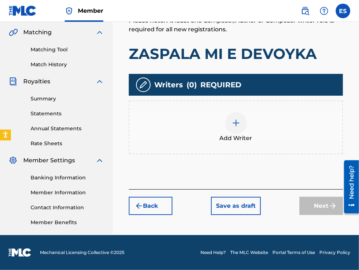
click at [243, 135] on span "Add Writer" at bounding box center [236, 138] width 33 height 9
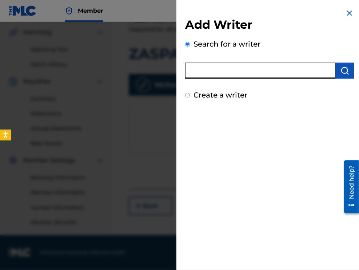
paste input "00280155678"
type input "00280155678"
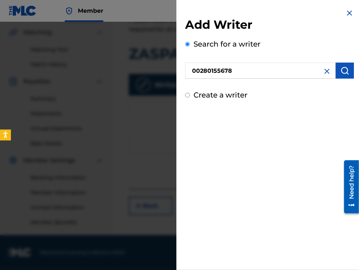
click at [341, 74] on img "submit" at bounding box center [345, 70] width 9 height 9
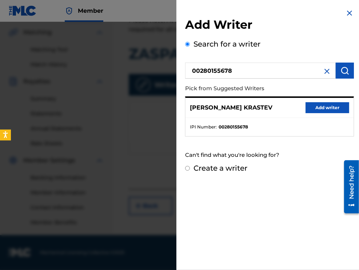
click at [310, 110] on button "Add writer" at bounding box center [328, 107] width 44 height 11
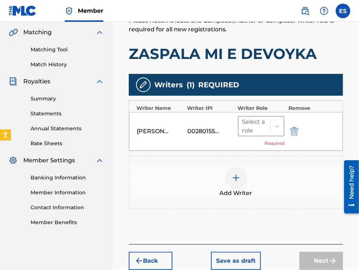
click at [260, 124] on div at bounding box center [255, 126] width 25 height 10
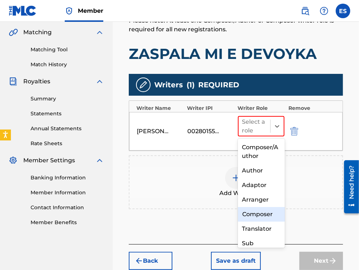
click at [249, 216] on div "Composer" at bounding box center [261, 214] width 47 height 15
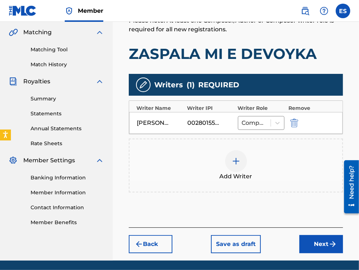
click at [237, 161] on img at bounding box center [236, 161] width 9 height 9
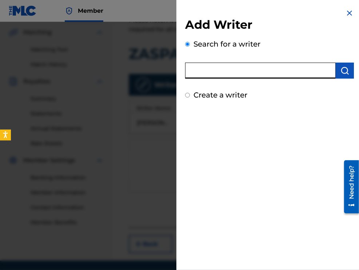
paste input "00089113270"
type input "00089113270"
click at [341, 72] on img "submit" at bounding box center [345, 70] width 9 height 9
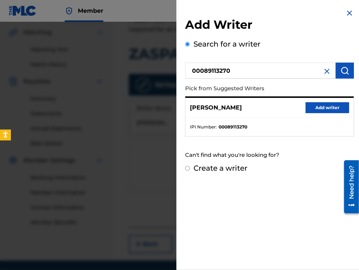
click at [311, 111] on button "Add writer" at bounding box center [328, 107] width 44 height 11
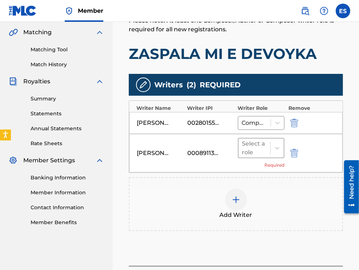
click at [263, 150] on div at bounding box center [255, 148] width 25 height 10
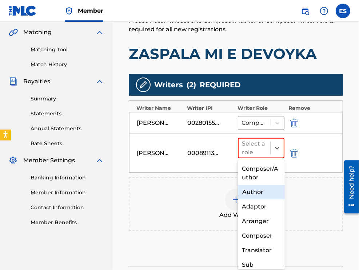
click at [246, 188] on div "Author" at bounding box center [261, 192] width 47 height 15
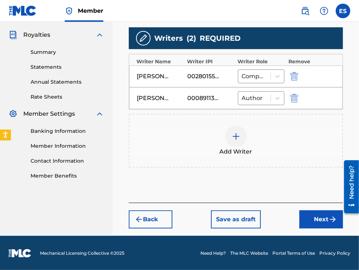
click at [302, 220] on button "Next" at bounding box center [322, 220] width 44 height 18
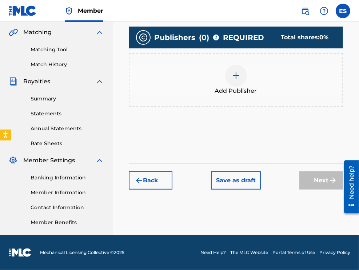
click at [228, 91] on span "Add Publisher" at bounding box center [236, 91] width 42 height 9
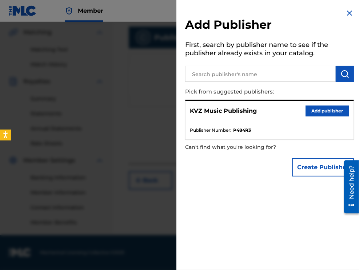
click at [309, 110] on button "Add publisher" at bounding box center [328, 111] width 44 height 11
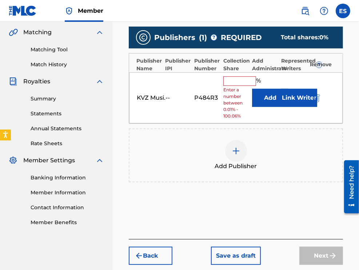
click at [227, 79] on input "text" at bounding box center [240, 80] width 33 height 9
type input "66.67"
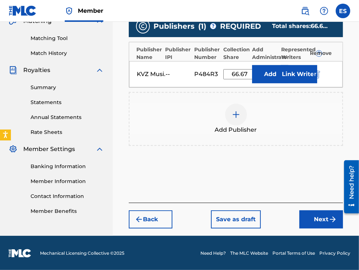
click at [311, 216] on button "Next" at bounding box center [322, 220] width 44 height 18
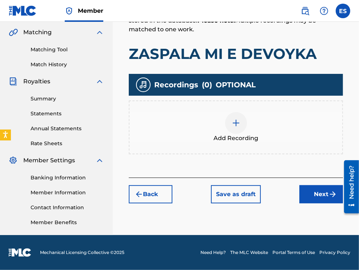
click at [302, 188] on button "Next" at bounding box center [322, 194] width 44 height 18
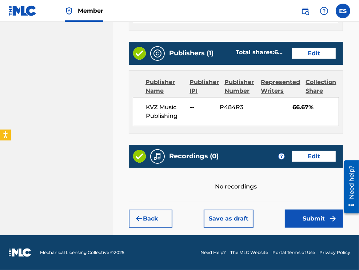
scroll to position [444, 0]
click at [300, 217] on button "Submit" at bounding box center [314, 219] width 58 height 18
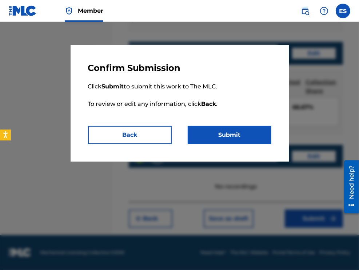
click at [221, 133] on button "Submit" at bounding box center [230, 135] width 84 height 18
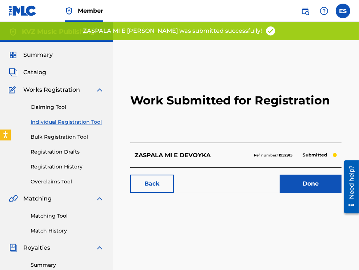
click at [78, 123] on link "Individual Registration Tool" at bounding box center [68, 122] width 74 height 8
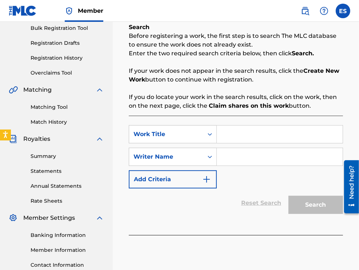
scroll to position [109, 0]
click at [269, 131] on input "Search Form" at bounding box center [280, 133] width 126 height 17
paste input "ZAVRUSHTANE"
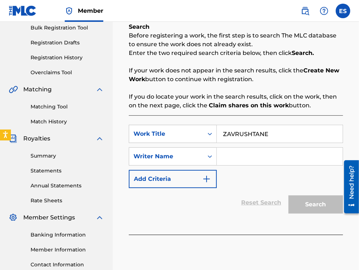
type input "ZAVRUSHTANE"
drag, startPoint x: 262, startPoint y: 157, endPoint x: 266, endPoint y: 194, distance: 37.7
click at [262, 159] on input "Search Form" at bounding box center [280, 156] width 126 height 17
type input "[PERSON_NAME]"
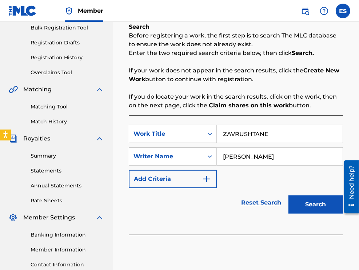
click at [290, 207] on button "Search" at bounding box center [316, 205] width 55 height 18
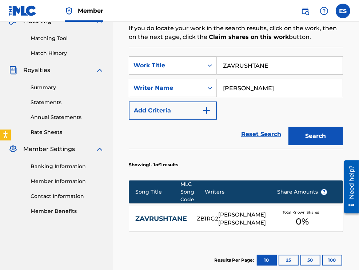
scroll to position [182, 0]
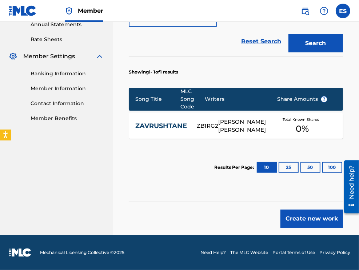
click at [296, 220] on button "Create new work" at bounding box center [312, 219] width 63 height 18
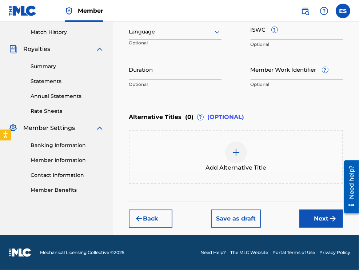
scroll to position [198, 0]
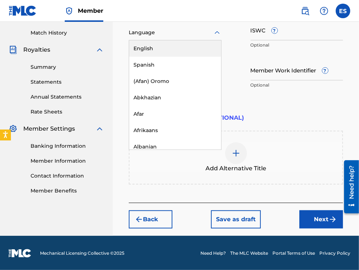
click at [191, 34] on div at bounding box center [175, 32] width 93 height 9
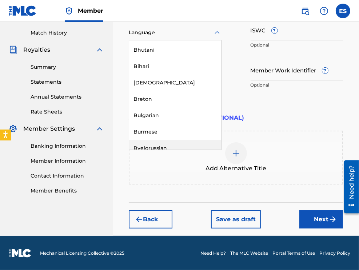
scroll to position [291, 0]
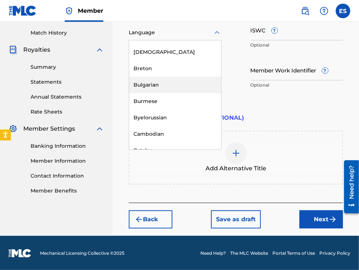
click at [179, 86] on div "Bulgarian" at bounding box center [175, 85] width 92 height 16
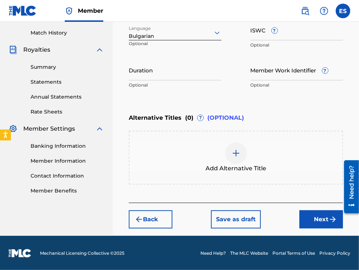
click at [179, 72] on input "Duration" at bounding box center [175, 70] width 93 height 21
type input "03:46"
click at [241, 154] on div at bounding box center [236, 153] width 22 height 22
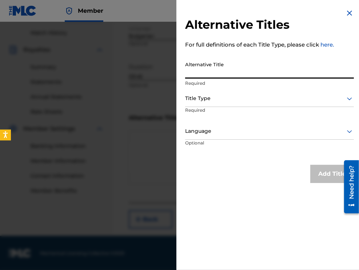
paste input "ЗАВРЪЩАНЕ"
type input "ЗАВРЪЩАНЕ"
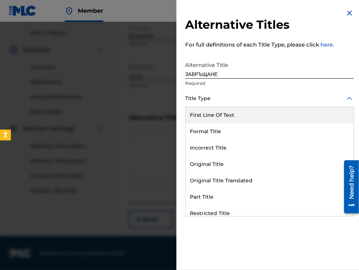
click at [236, 101] on div at bounding box center [269, 98] width 169 height 9
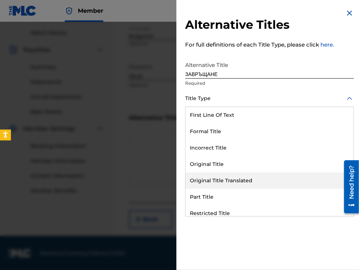
drag, startPoint x: 224, startPoint y: 181, endPoint x: 225, endPoint y: 176, distance: 4.8
click at [224, 180] on div "Original Title Translated" at bounding box center [270, 181] width 168 height 16
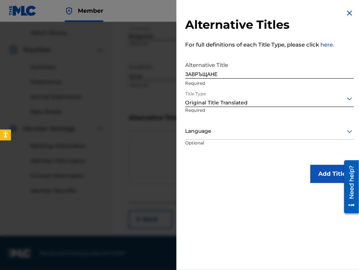
click at [220, 134] on div at bounding box center [269, 131] width 169 height 9
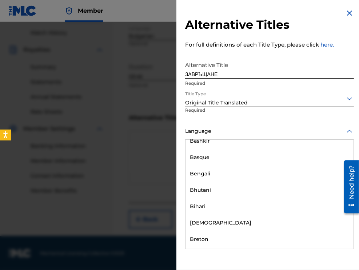
scroll to position [255, 0]
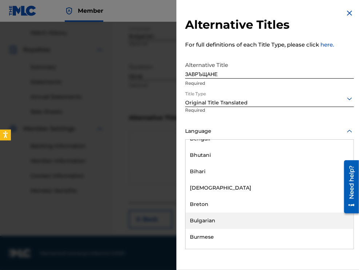
click at [218, 215] on div "Bulgarian" at bounding box center [270, 221] width 168 height 16
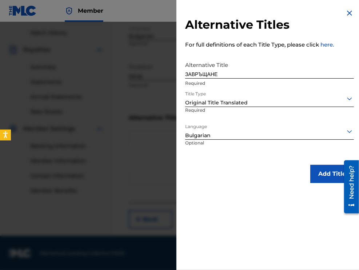
click at [316, 181] on button "Add Title" at bounding box center [333, 174] width 44 height 18
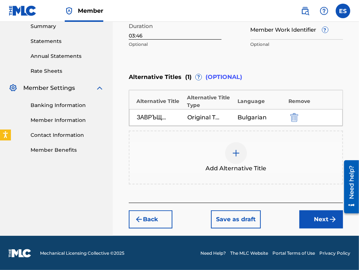
click at [305, 220] on button "Next" at bounding box center [322, 220] width 44 height 18
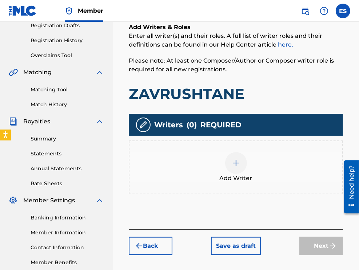
scroll to position [142, 0]
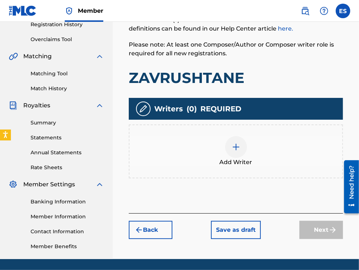
click at [230, 146] on div at bounding box center [236, 147] width 22 height 22
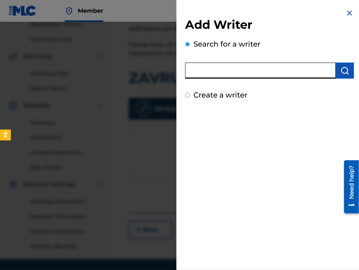
paste input "00280155678"
type input "00280155678"
click at [346, 68] on img "submit" at bounding box center [345, 70] width 9 height 9
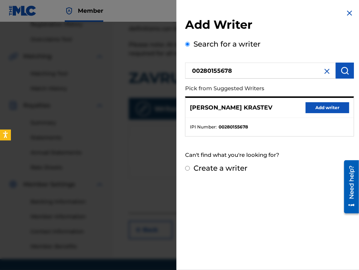
click at [316, 108] on button "Add writer" at bounding box center [328, 107] width 44 height 11
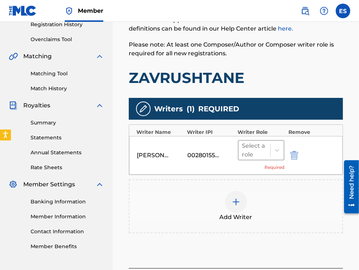
click at [244, 152] on div at bounding box center [255, 150] width 25 height 10
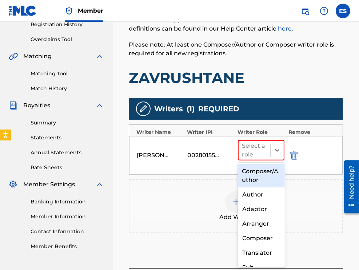
click at [265, 174] on div "Composer/Author" at bounding box center [261, 175] width 47 height 23
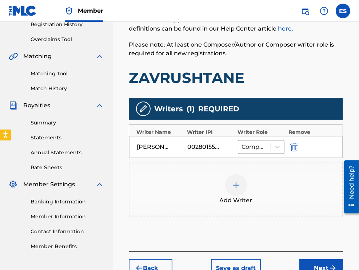
click at [242, 180] on div at bounding box center [236, 185] width 22 height 22
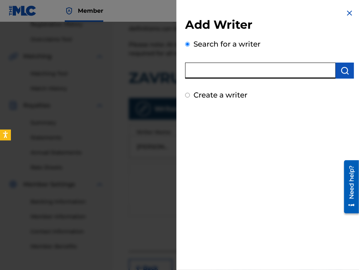
paste input "00452826841"
type input "00452826841"
click at [343, 71] on img "submit" at bounding box center [345, 70] width 9 height 9
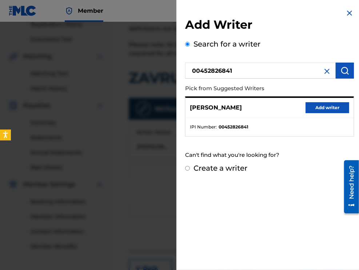
click at [338, 106] on button "Add writer" at bounding box center [328, 107] width 44 height 11
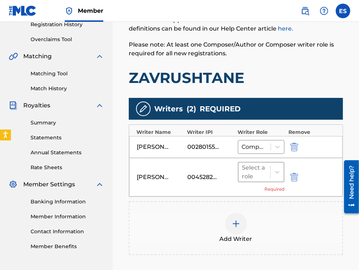
click at [268, 171] on div "Select a role" at bounding box center [255, 172] width 32 height 19
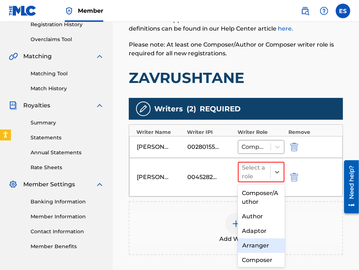
click at [262, 243] on div "Arranger" at bounding box center [261, 246] width 47 height 15
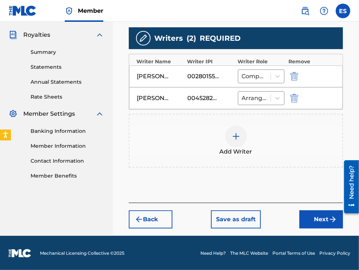
drag, startPoint x: 317, startPoint y: 218, endPoint x: 303, endPoint y: 197, distance: 25.2
click at [316, 216] on button "Next" at bounding box center [322, 220] width 44 height 18
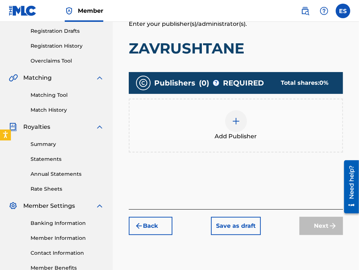
scroll to position [146, 0]
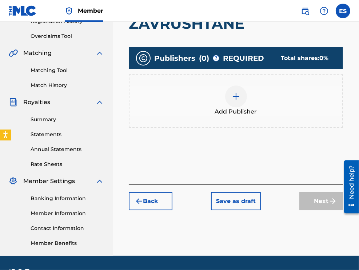
click at [233, 108] on span "Add Publisher" at bounding box center [236, 111] width 42 height 9
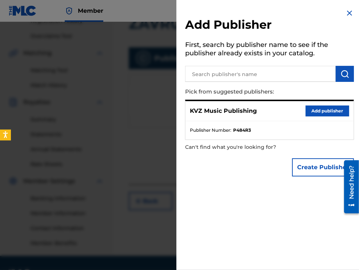
click at [319, 107] on button "Add publisher" at bounding box center [328, 111] width 44 height 11
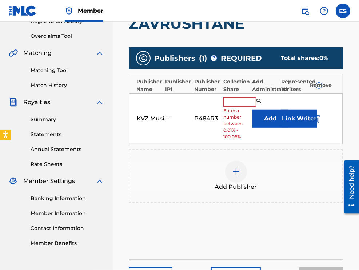
drag, startPoint x: 239, startPoint y: 100, endPoint x: 239, endPoint y: 105, distance: 5.1
click at [239, 100] on input "text" at bounding box center [240, 101] width 33 height 9
type input "83.33"
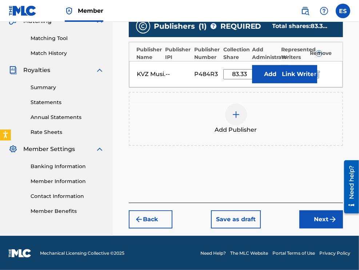
drag, startPoint x: 305, startPoint y: 220, endPoint x: 303, endPoint y: 215, distance: 5.8
click at [306, 220] on button "Next" at bounding box center [322, 220] width 44 height 18
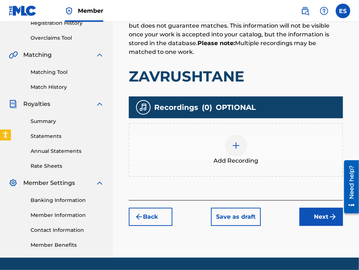
scroll to position [166, 0]
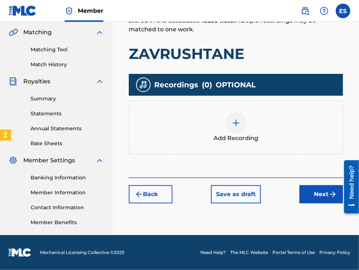
click at [304, 194] on button "Next" at bounding box center [322, 194] width 44 height 18
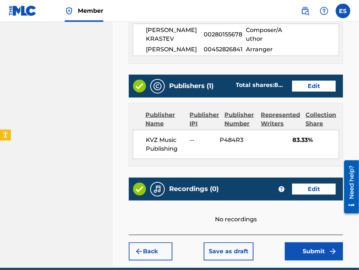
scroll to position [444, 0]
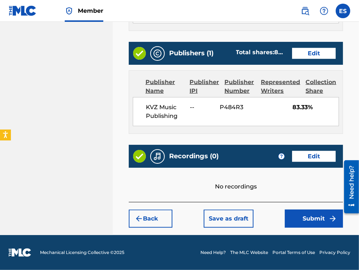
click at [309, 220] on button "Submit" at bounding box center [314, 219] width 58 height 18
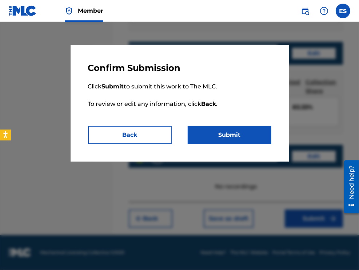
click at [248, 135] on button "Submit" at bounding box center [230, 135] width 84 height 18
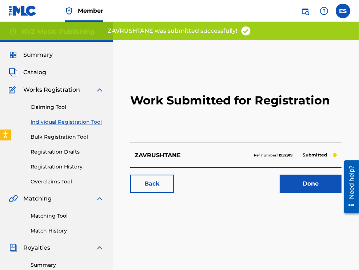
click at [59, 122] on link "Individual Registration Tool" at bounding box center [68, 122] width 74 height 8
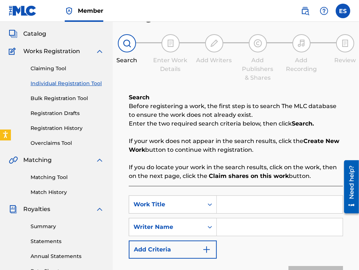
scroll to position [73, 0]
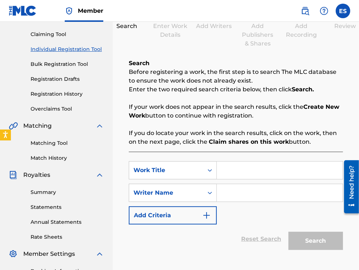
click at [258, 173] on input "Search Form" at bounding box center [280, 170] width 126 height 17
paste input "[PERSON_NAME] [PERSON_NAME]"
type input "[PERSON_NAME] [PERSON_NAME]"
click at [257, 200] on input "Search Form" at bounding box center [280, 192] width 126 height 17
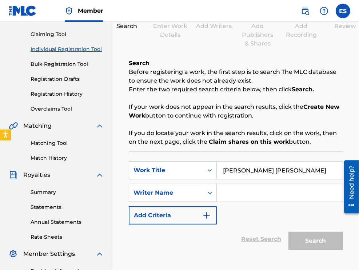
scroll to position [0, 0]
type input "[PERSON_NAME]"
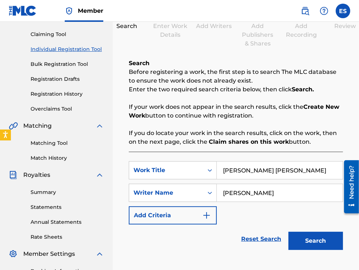
click at [307, 236] on button "Search" at bounding box center [316, 241] width 55 height 18
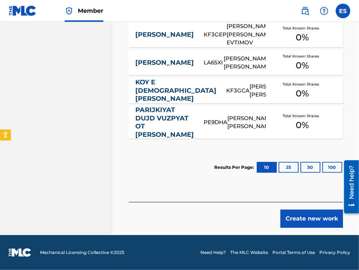
drag, startPoint x: 292, startPoint y: 221, endPoint x: 292, endPoint y: 217, distance: 4.0
click at [292, 217] on button "Create new work" at bounding box center [312, 219] width 63 height 18
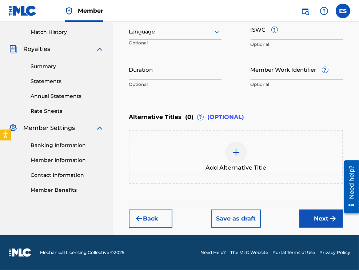
scroll to position [198, 0]
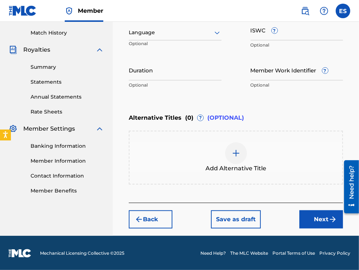
click at [146, 32] on div at bounding box center [175, 32] width 93 height 9
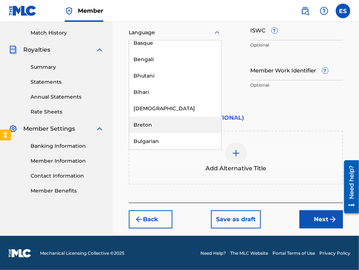
scroll to position [255, 0]
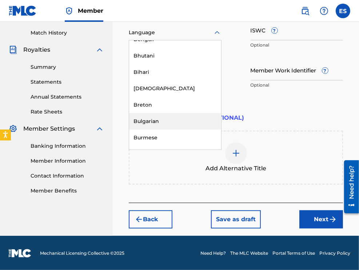
drag, startPoint x: 157, startPoint y: 118, endPoint x: 159, endPoint y: 109, distance: 9.3
click at [157, 117] on div "Bulgarian" at bounding box center [175, 121] width 92 height 16
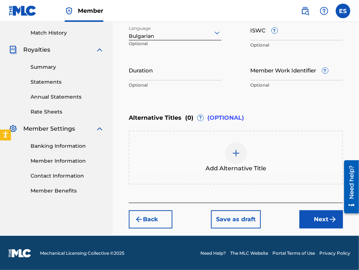
click at [149, 76] on input "Duration" at bounding box center [175, 70] width 93 height 21
type input "02:56"
click at [240, 149] on img at bounding box center [236, 153] width 9 height 9
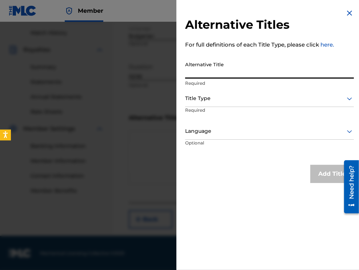
paste input "ЗЕМЯ КАТО ЕДНА ЧОВЕШКА ДЛАН"
type input "ЗЕМЯ КАТО ЕДНА ЧОВЕШКА ДЛАН"
click at [241, 101] on div at bounding box center [269, 98] width 169 height 9
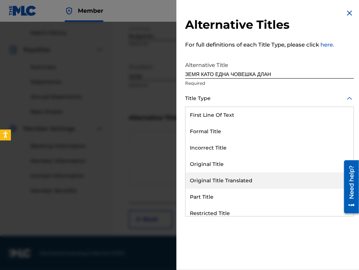
drag, startPoint x: 248, startPoint y: 178, endPoint x: 248, endPoint y: 172, distance: 5.5
click at [248, 176] on div "Original Title Translated" at bounding box center [270, 181] width 168 height 16
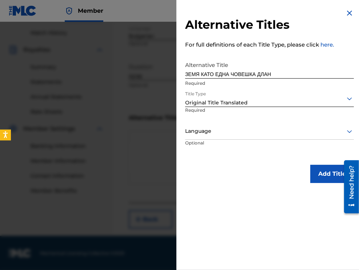
click at [246, 137] on div "Language" at bounding box center [269, 131] width 169 height 16
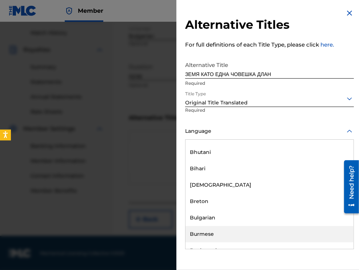
scroll to position [291, 0]
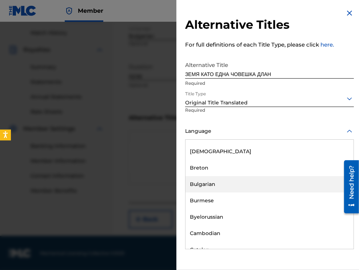
click at [239, 184] on div "Bulgarian" at bounding box center [270, 184] width 168 height 16
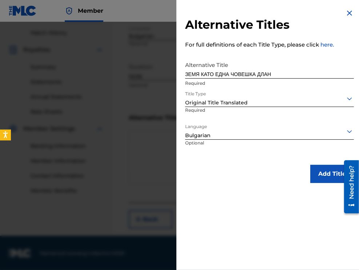
click at [312, 178] on button "Add Title" at bounding box center [333, 174] width 44 height 18
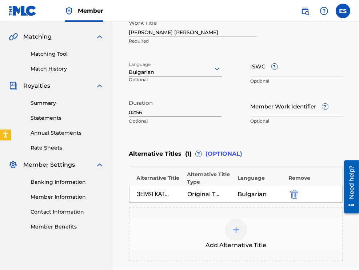
scroll to position [162, 0]
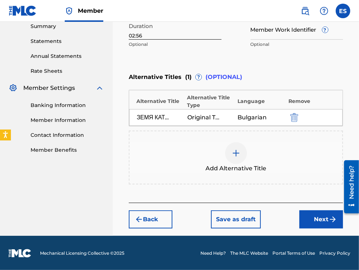
click at [307, 219] on button "Next" at bounding box center [322, 220] width 44 height 18
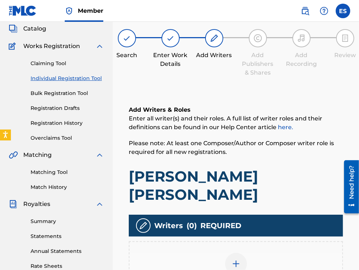
scroll to position [172, 0]
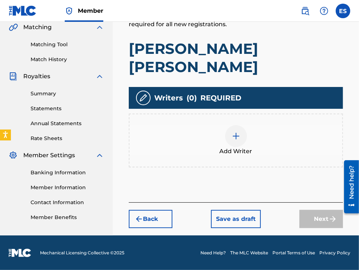
click at [246, 133] on div at bounding box center [236, 136] width 22 height 22
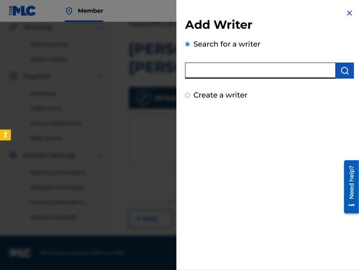
paste input "00280155678"
type input "00280155678"
click at [343, 72] on img "submit" at bounding box center [345, 70] width 9 height 9
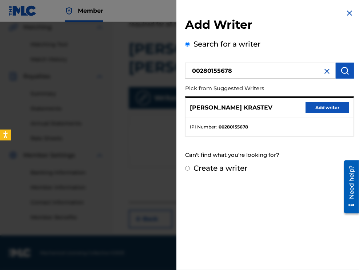
click at [324, 111] on button "Add writer" at bounding box center [328, 107] width 44 height 11
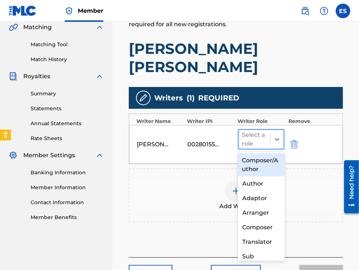
click at [256, 137] on div at bounding box center [255, 139] width 25 height 10
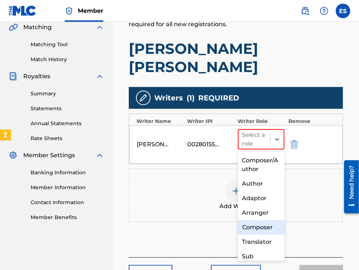
drag, startPoint x: 247, startPoint y: 229, endPoint x: 232, endPoint y: 196, distance: 37.0
click at [247, 228] on div "Composer" at bounding box center [261, 227] width 47 height 15
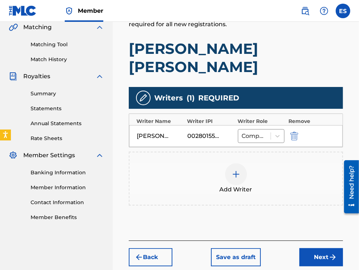
click at [232, 181] on div at bounding box center [236, 175] width 22 height 22
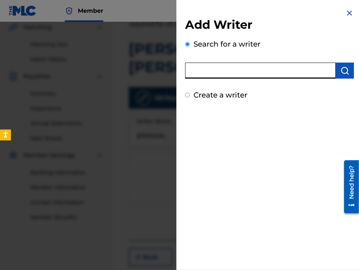
paste input "00034164211"
type input "00034164211"
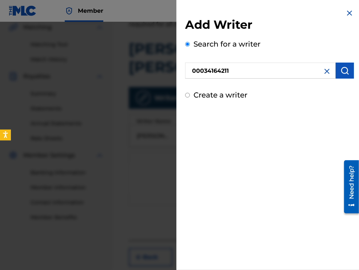
click at [345, 74] on img "submit" at bounding box center [345, 70] width 9 height 9
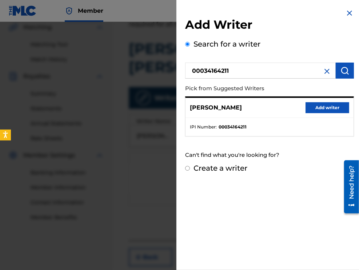
click at [320, 107] on button "Add writer" at bounding box center [328, 107] width 44 height 11
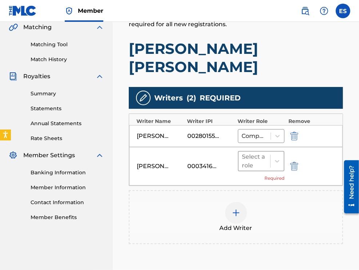
click at [247, 167] on div "Select a role" at bounding box center [255, 161] width 25 height 17
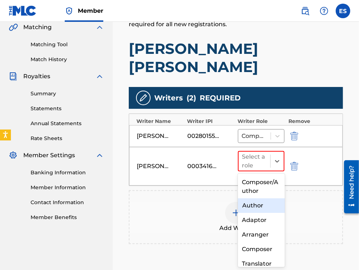
click at [245, 208] on div "Author" at bounding box center [261, 205] width 47 height 15
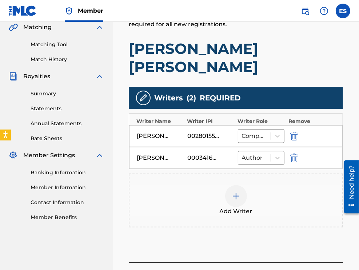
click at [237, 201] on div at bounding box center [236, 196] width 22 height 22
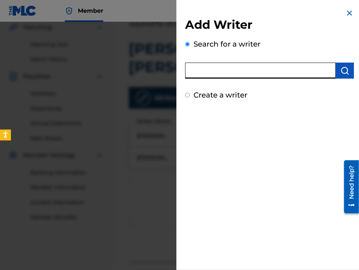
paste input "00452822853"
type input "00452822853"
click at [343, 71] on img "submit" at bounding box center [345, 70] width 9 height 9
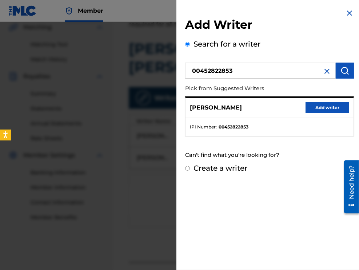
click at [323, 106] on button "Add writer" at bounding box center [328, 107] width 44 height 11
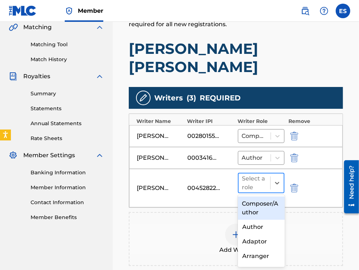
click at [264, 184] on div at bounding box center [255, 183] width 25 height 10
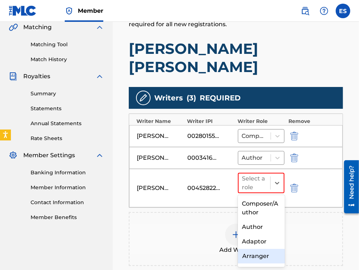
click at [259, 255] on div "Arranger" at bounding box center [261, 256] width 47 height 15
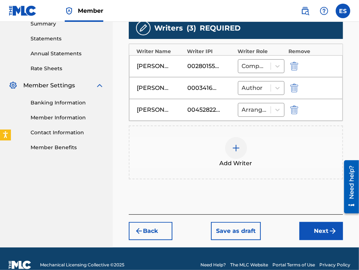
scroll to position [244, 0]
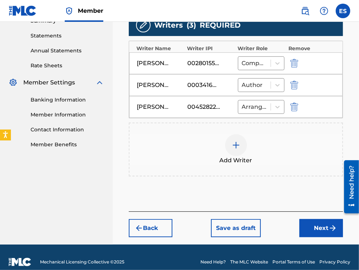
drag, startPoint x: 317, startPoint y: 229, endPoint x: 313, endPoint y: 215, distance: 14.7
click at [317, 228] on button "Next" at bounding box center [322, 228] width 44 height 18
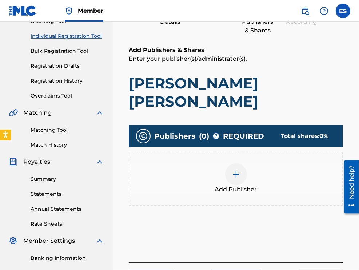
scroll to position [142, 0]
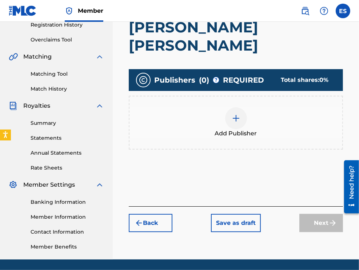
click at [232, 127] on div at bounding box center [236, 118] width 22 height 22
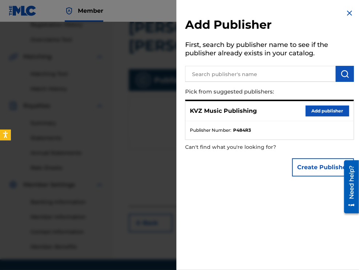
click at [330, 110] on button "Add publisher" at bounding box center [328, 111] width 44 height 11
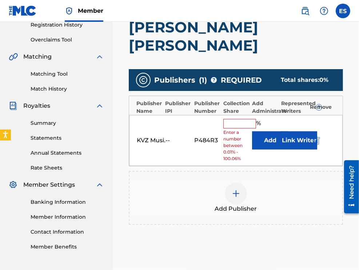
click at [240, 123] on input "text" at bounding box center [240, 123] width 33 height 9
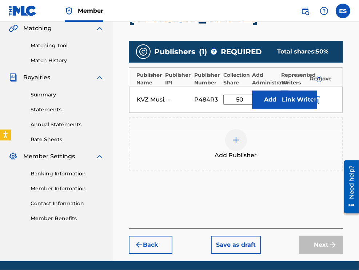
scroll to position [196, 0]
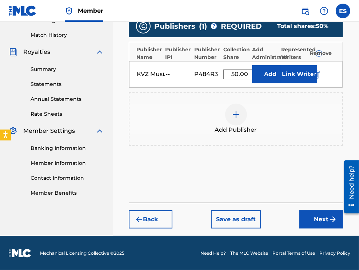
type input "50.00"
click at [328, 223] on button "Next" at bounding box center [322, 220] width 44 height 18
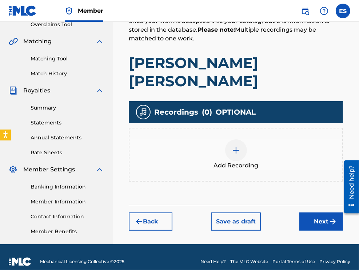
scroll to position [166, 0]
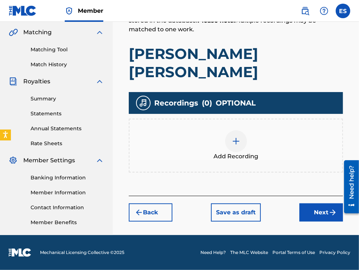
click at [240, 143] on img at bounding box center [236, 141] width 9 height 9
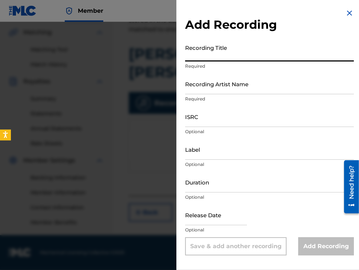
paste input "[PERSON_NAME] [PERSON_NAME]"
type input "[PERSON_NAME] [PERSON_NAME]"
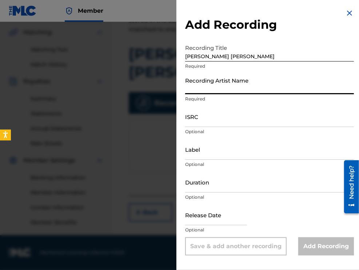
paste input "[PERSON_NAME]"
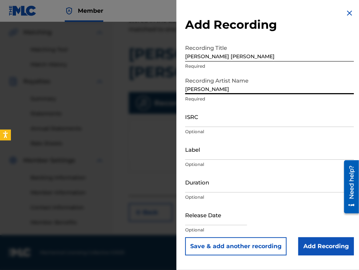
type input "[PERSON_NAME]"
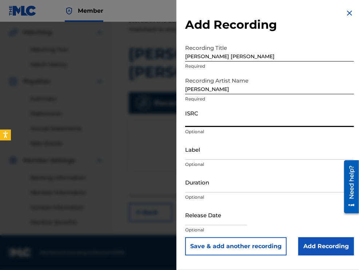
paste input "BGB012000437"
type input "BGB012000437"
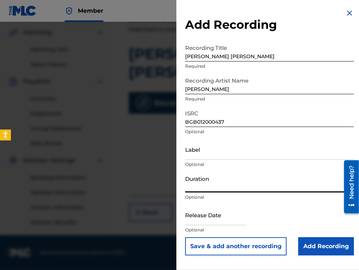
click at [224, 183] on input "Duration" at bounding box center [269, 182] width 169 height 21
type input "02:56"
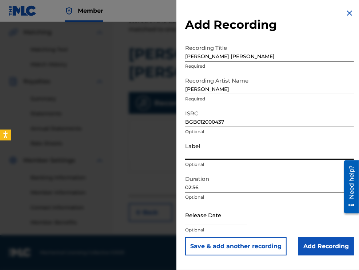
paste input "BG Music Company"
type input "BG Music Company"
click at [306, 249] on input "Add Recording" at bounding box center [327, 246] width 56 height 18
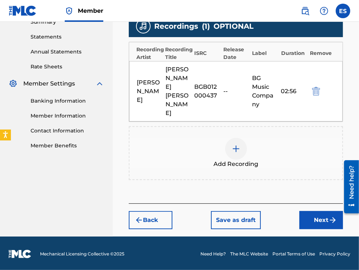
scroll to position [244, 0]
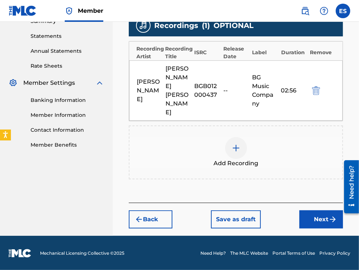
click at [316, 215] on button "Next" at bounding box center [322, 220] width 44 height 18
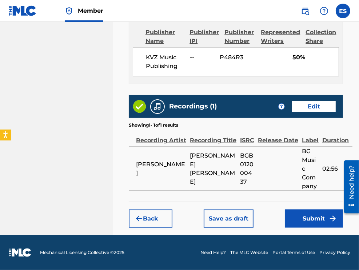
scroll to position [567, 0]
click at [321, 217] on button "Submit" at bounding box center [314, 219] width 58 height 18
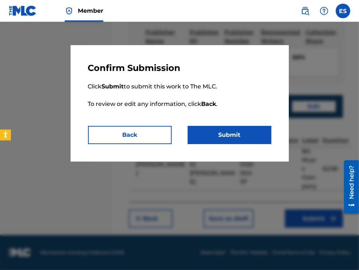
click at [245, 136] on button "Submit" at bounding box center [230, 135] width 84 height 18
click at [251, 135] on button "Submit" at bounding box center [230, 135] width 84 height 18
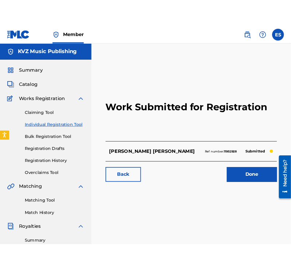
scroll to position [0, 0]
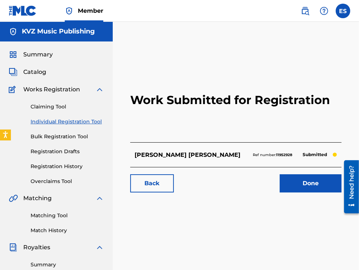
drag, startPoint x: 348, startPoint y: 129, endPoint x: 348, endPoint y: 123, distance: 5.8
click at [335, 126] on div "Work Submitted for Registration [PERSON_NAME] [PERSON_NAME] number: 11952928 Su…" at bounding box center [236, 221] width 247 height 362
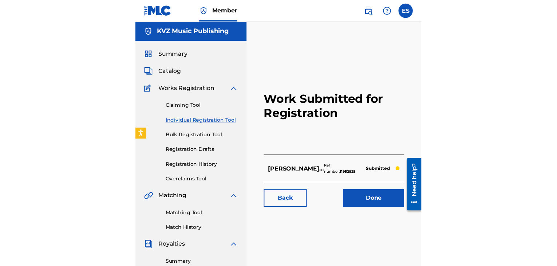
scroll to position [1, 0]
